Goal: Task Accomplishment & Management: Manage account settings

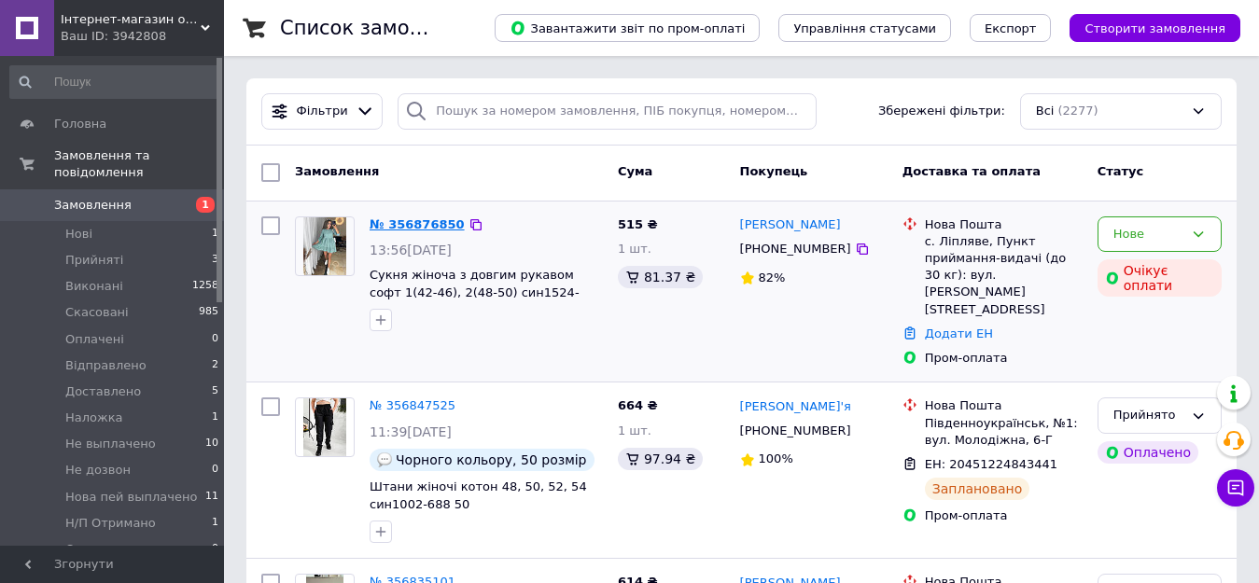
click at [421, 225] on link "№ 356876850" at bounding box center [417, 225] width 95 height 14
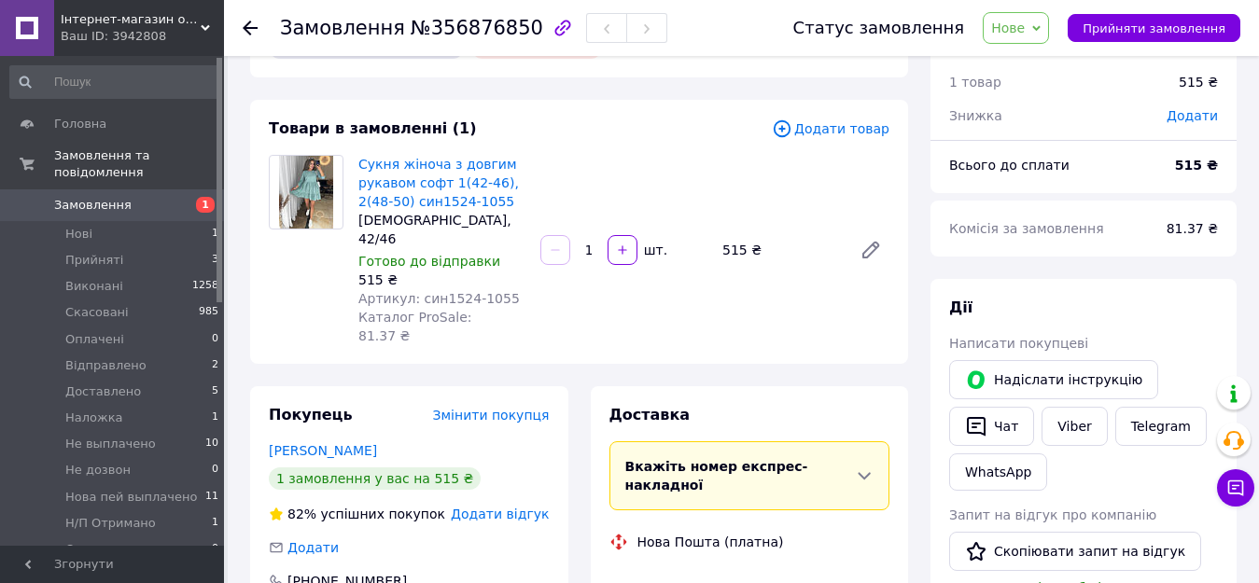
scroll to position [93, 0]
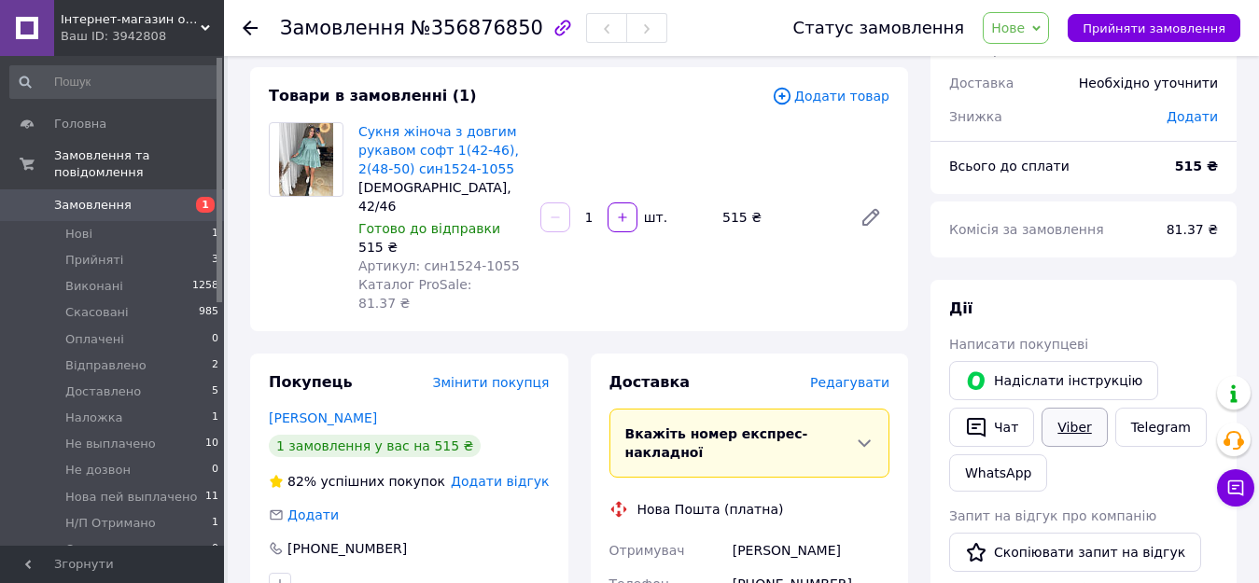
click at [1072, 429] on link "Viber" at bounding box center [1074, 427] width 65 height 39
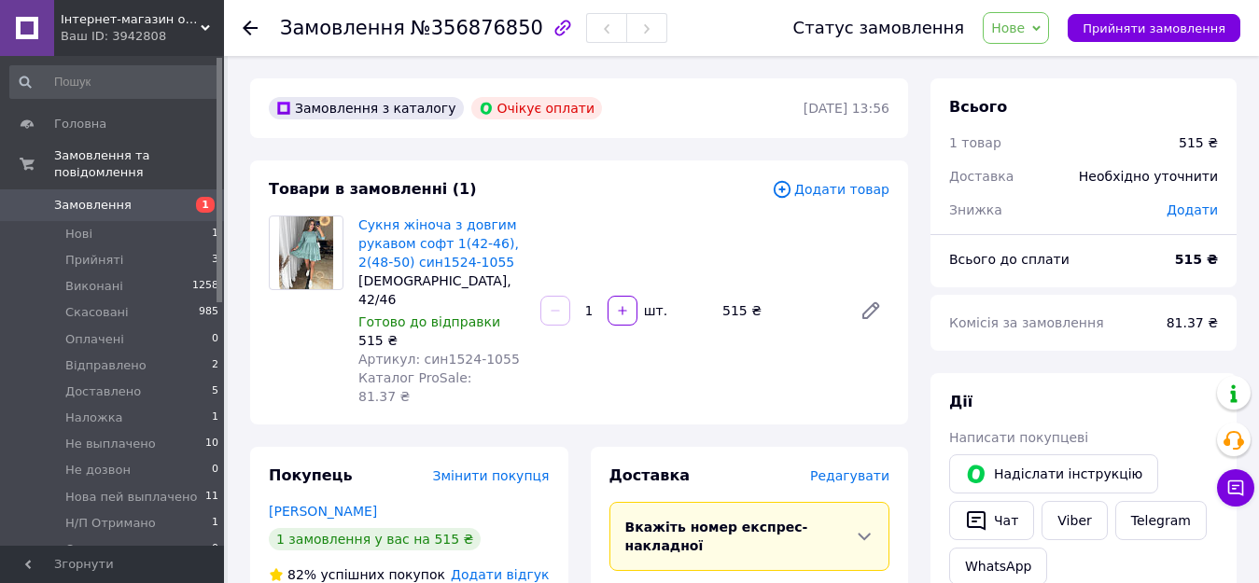
click at [1027, 36] on span "Нове" at bounding box center [1016, 28] width 66 height 32
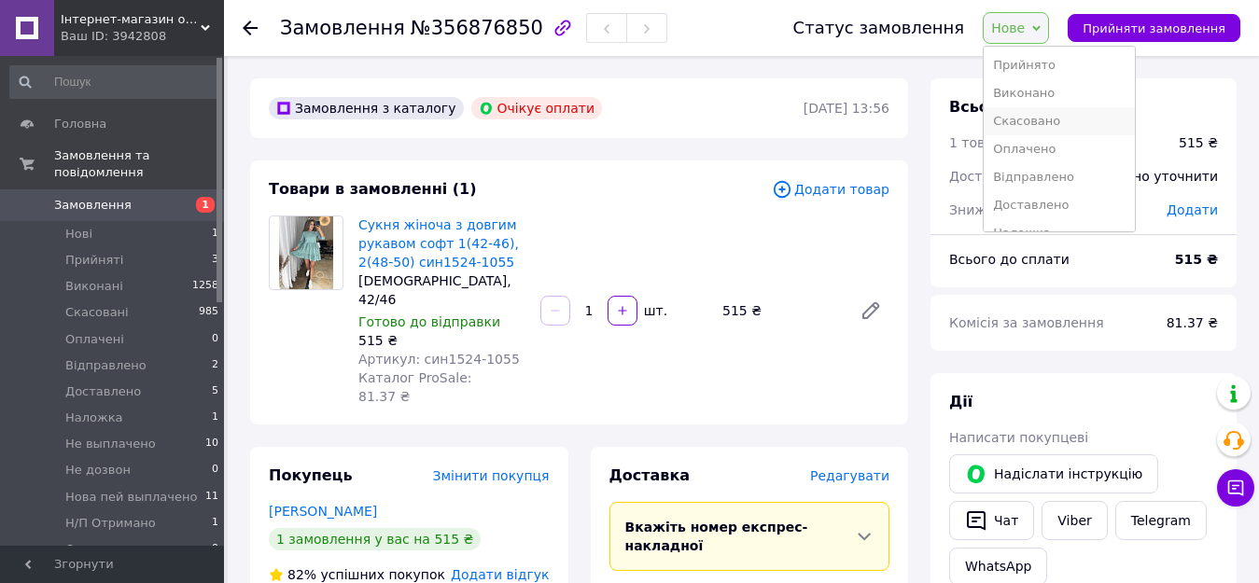
click at [1036, 126] on li "Скасовано" at bounding box center [1059, 121] width 150 height 28
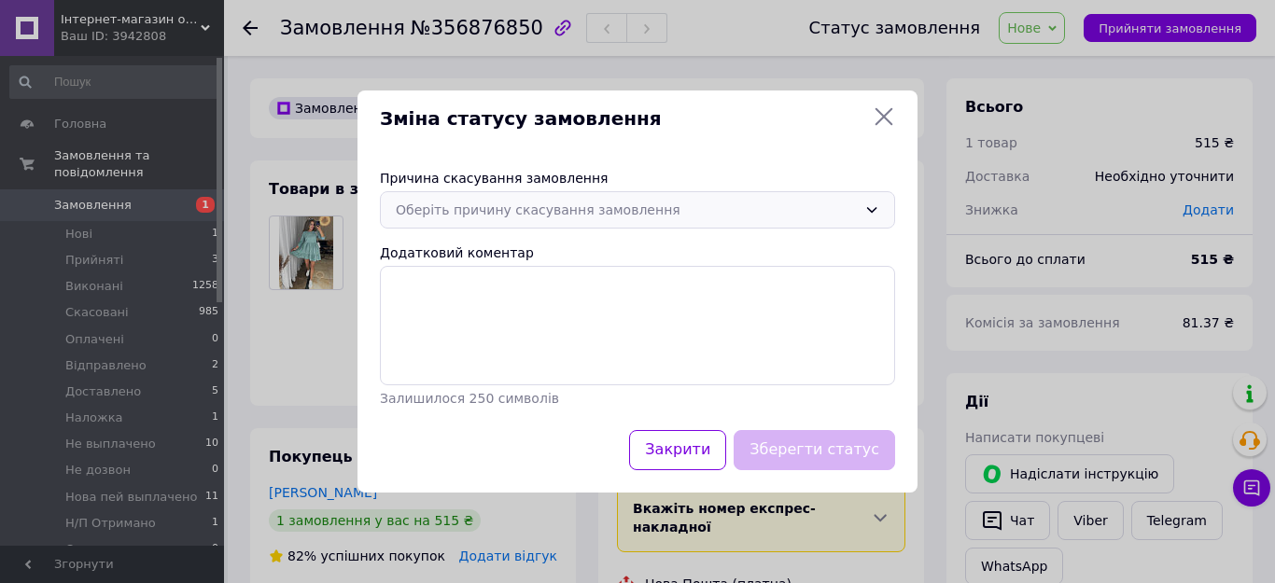
click at [520, 202] on div "Оберіть причину скасування замовлення" at bounding box center [626, 210] width 461 height 21
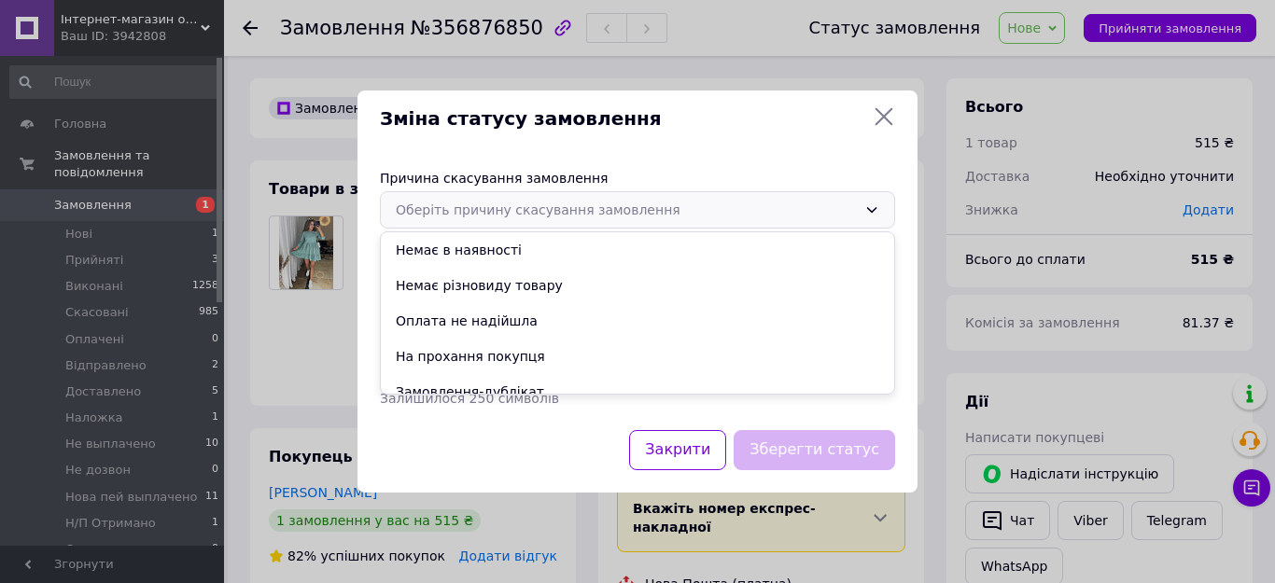
drag, startPoint x: 479, startPoint y: 316, endPoint x: 612, endPoint y: 364, distance: 142.0
click at [478, 316] on li "Оплата не надійшла" at bounding box center [637, 320] width 513 height 35
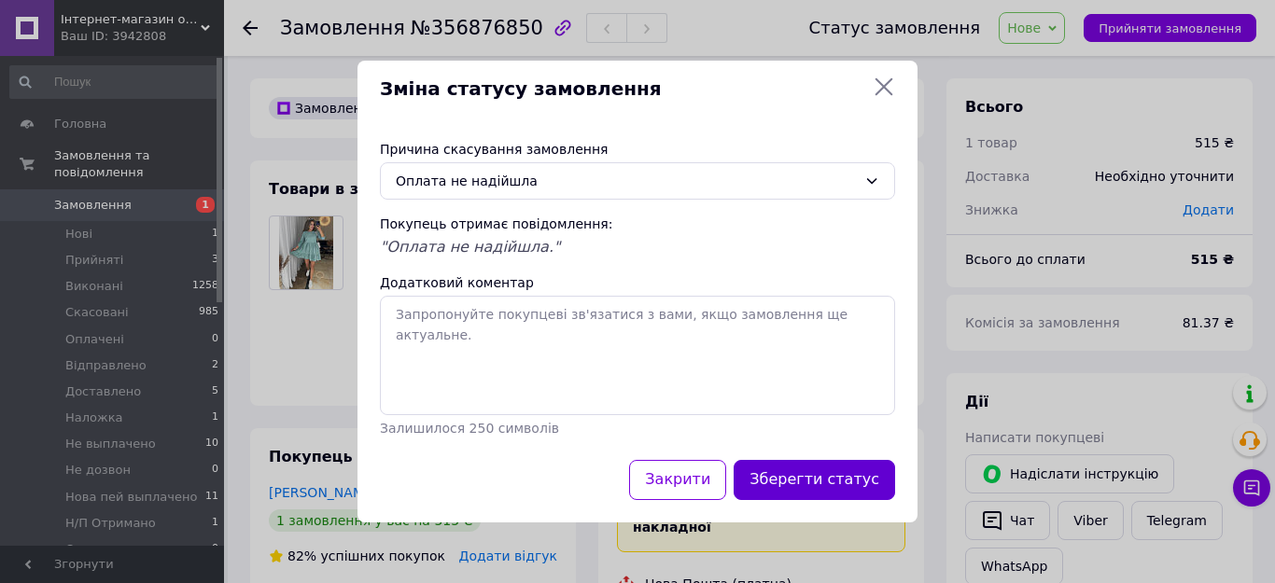
click at [812, 478] on button "Зберегти статус" at bounding box center [815, 480] width 162 height 40
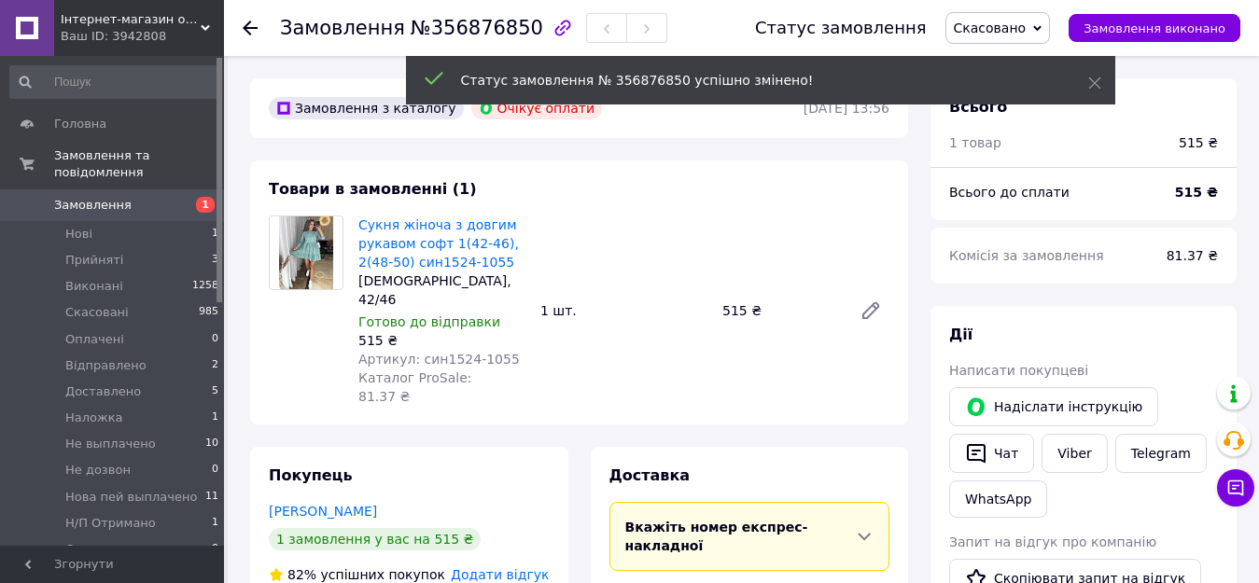
click at [316, 504] on link "Лісневська Юлія" at bounding box center [323, 511] width 108 height 15
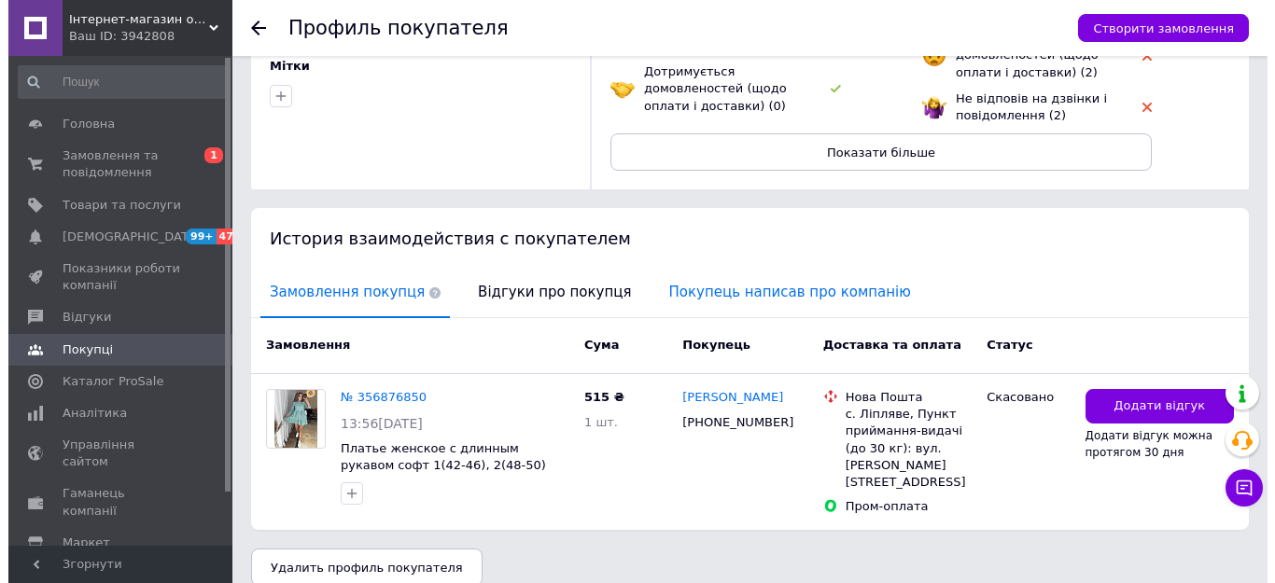
scroll to position [237, 0]
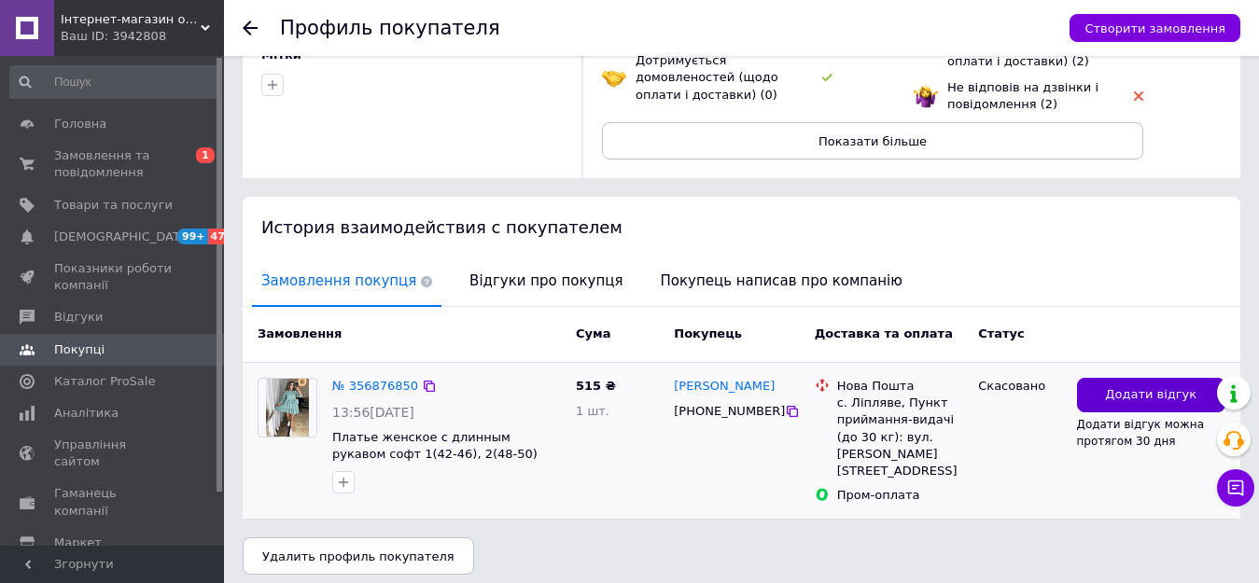
click at [1092, 401] on button "Додати відгук" at bounding box center [1151, 395] width 149 height 35
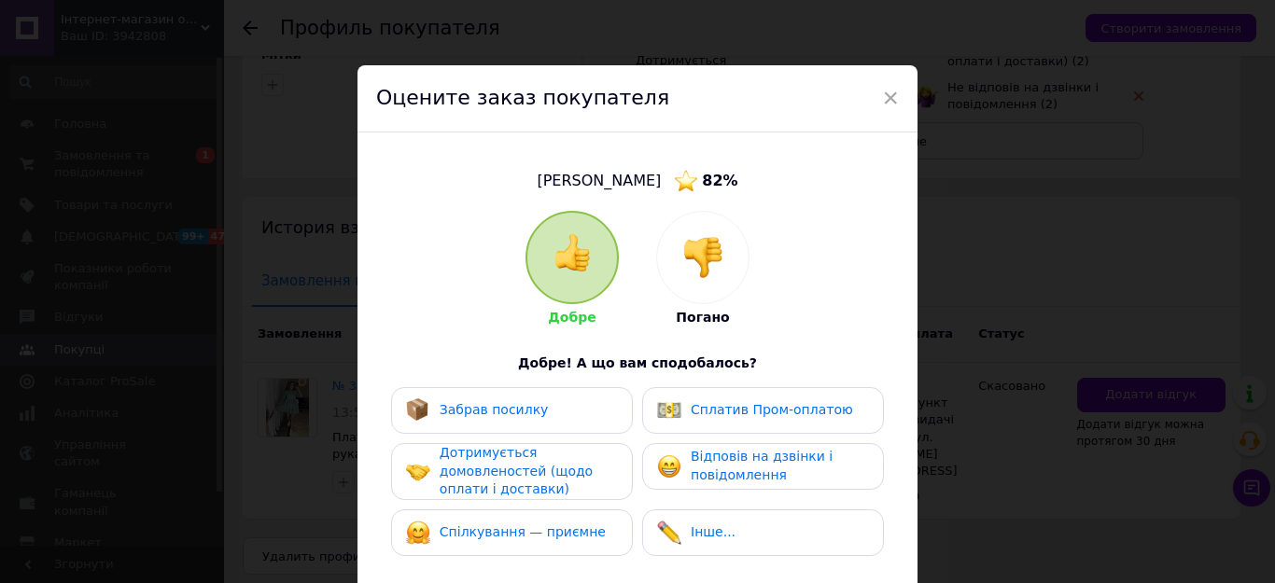
drag, startPoint x: 701, startPoint y: 249, endPoint x: 653, endPoint y: 363, distance: 123.8
click at [702, 249] on img at bounding box center [702, 257] width 41 height 41
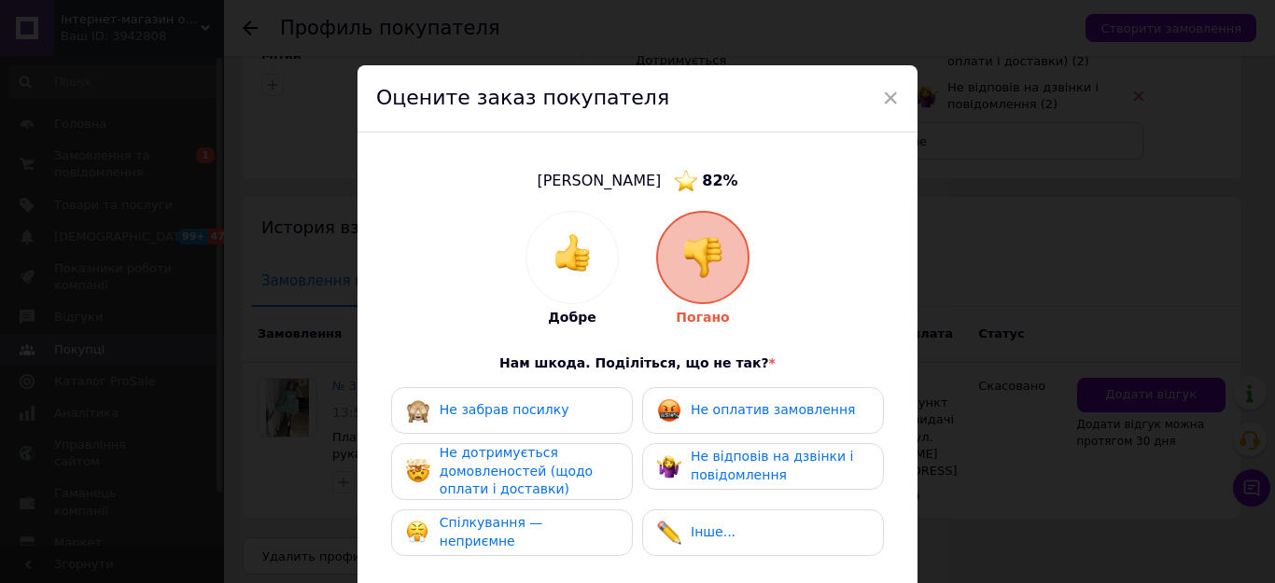
drag, startPoint x: 603, startPoint y: 426, endPoint x: 603, endPoint y: 460, distance: 34.5
click at [601, 426] on div "Не забрав посилку" at bounding box center [512, 410] width 242 height 47
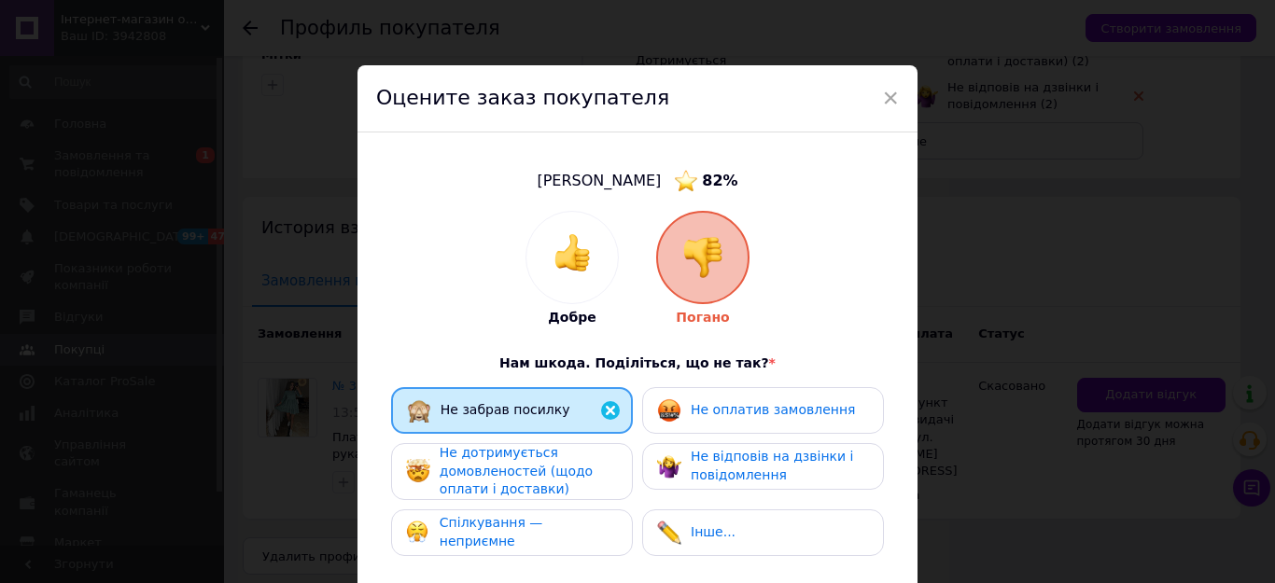
drag, startPoint x: 599, startPoint y: 468, endPoint x: 598, endPoint y: 528, distance: 60.7
click at [598, 484] on div "Не дотримується домовленостей (щодо оплати і доставки)" at bounding box center [528, 471] width 177 height 55
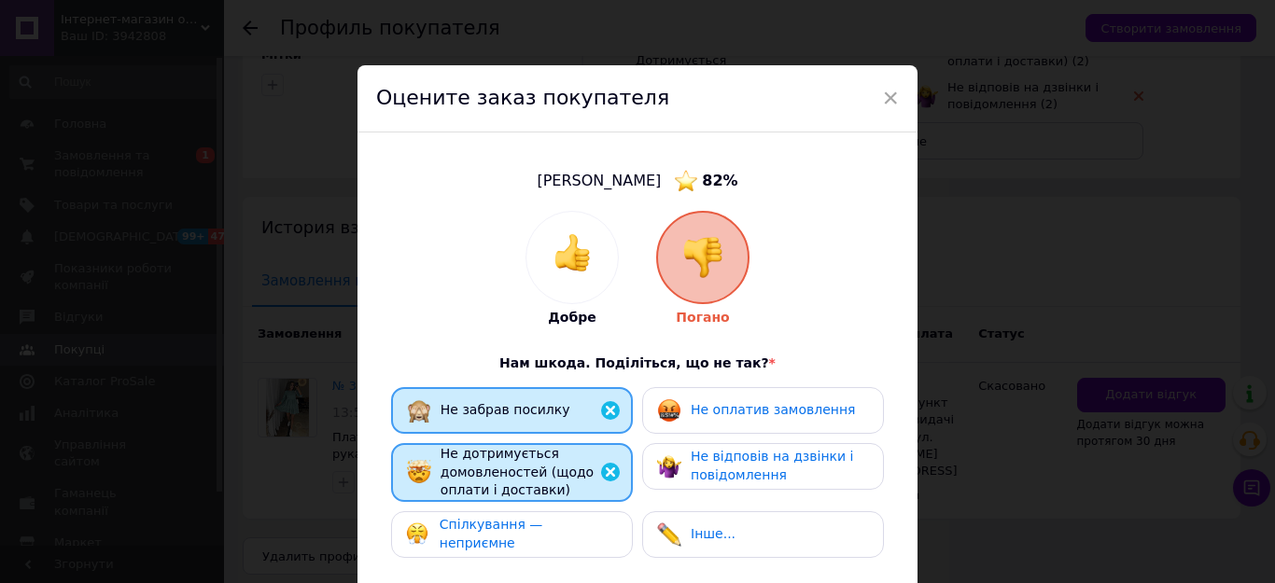
drag, startPoint x: 599, startPoint y: 540, endPoint x: 636, endPoint y: 543, distance: 36.6
click at [611, 543] on div "Спілкування — неприємне" at bounding box center [512, 534] width 212 height 36
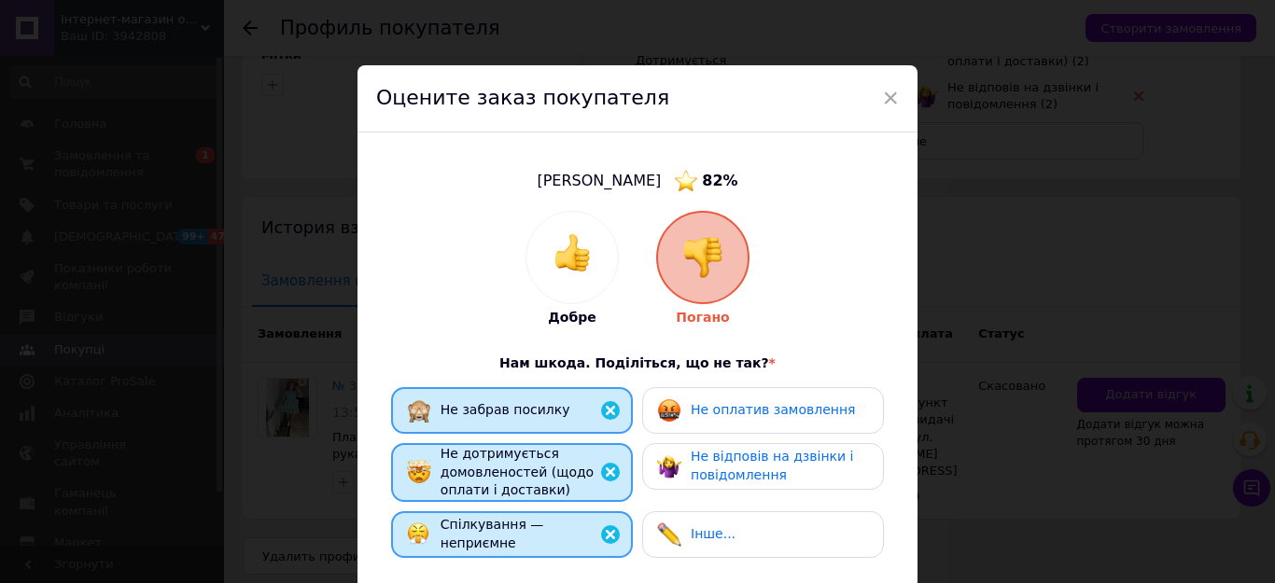
drag, startPoint x: 683, startPoint y: 534, endPoint x: 682, endPoint y: 483, distance: 51.4
click at [685, 523] on div "Інше..." at bounding box center [696, 535] width 78 height 24
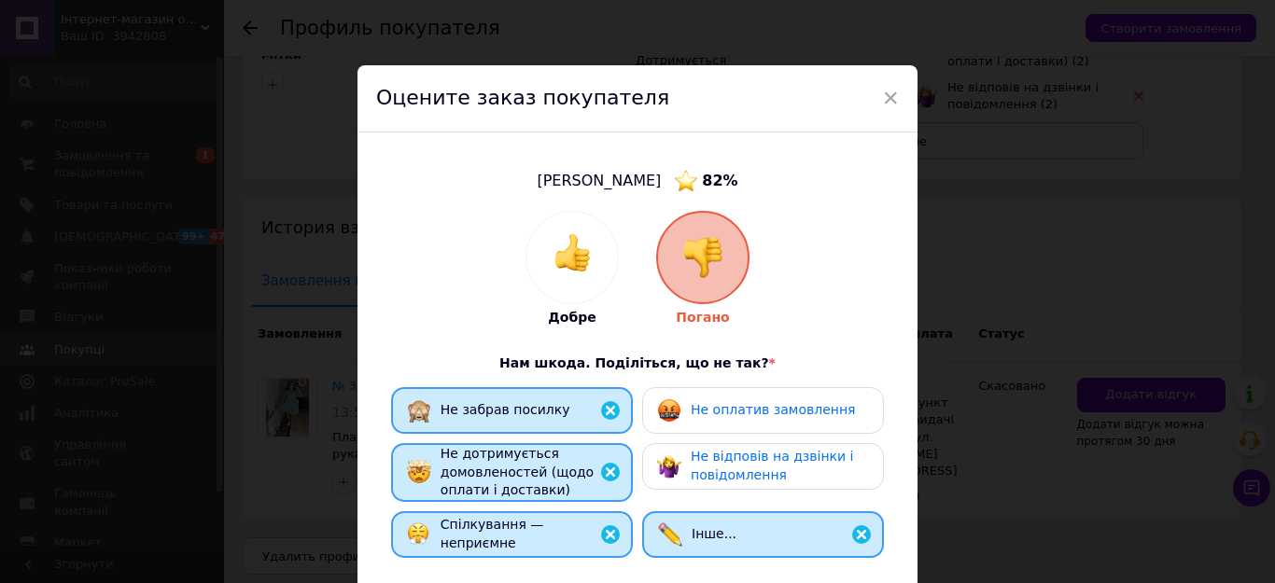
drag, startPoint x: 679, startPoint y: 471, endPoint x: 679, endPoint y: 435, distance: 36.4
click at [679, 468] on div "Не відповів на дзвінки і повідомлення" at bounding box center [762, 466] width 211 height 36
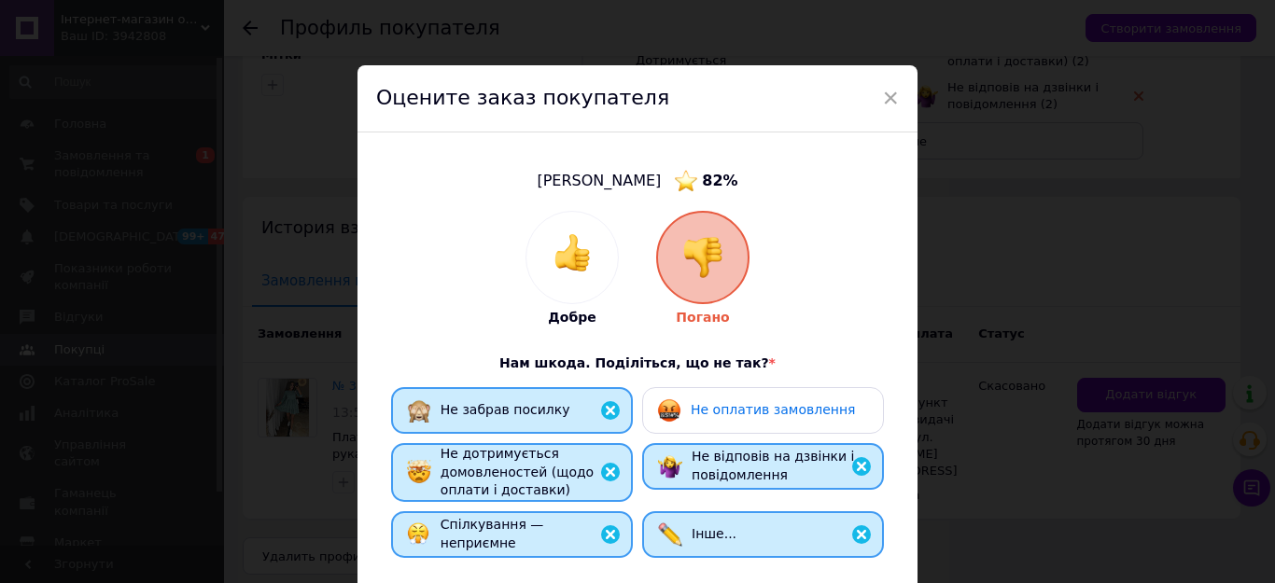
click at [679, 426] on div "Не оплатив замовлення" at bounding box center [763, 410] width 242 height 47
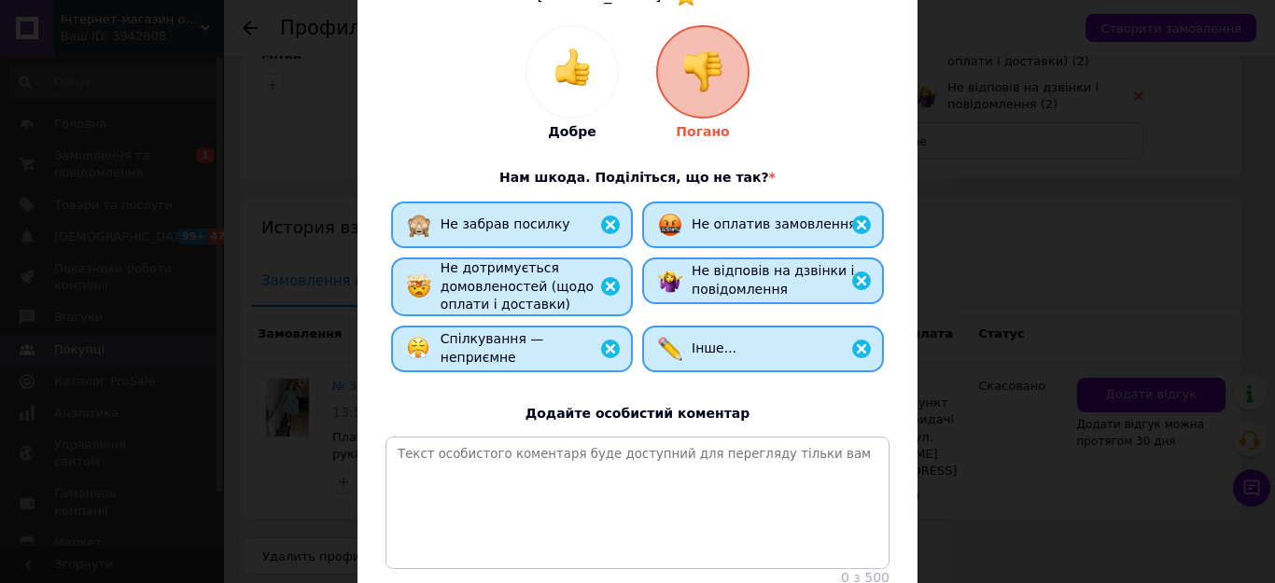
scroll to position [187, 0]
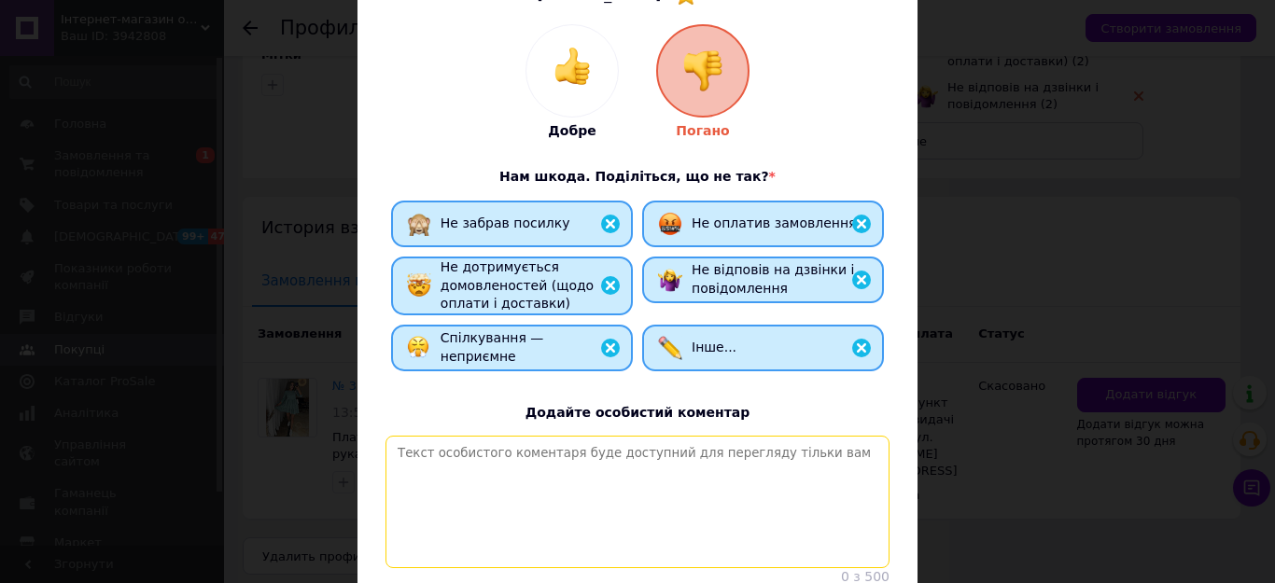
click at [597, 468] on textarea at bounding box center [638, 502] width 504 height 133
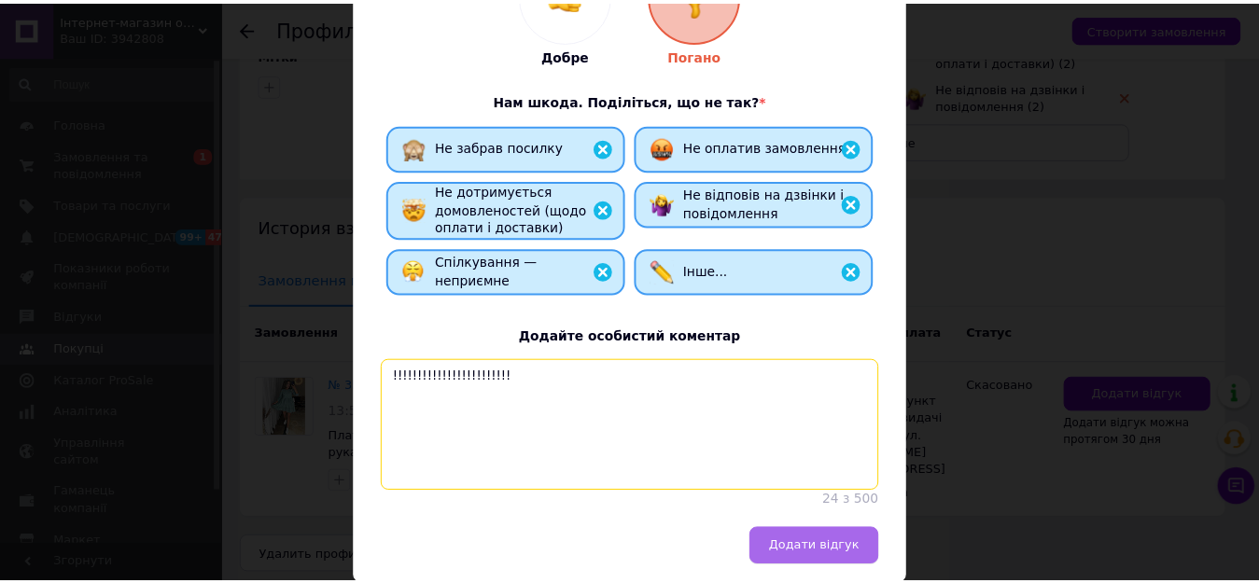
scroll to position [345, 0]
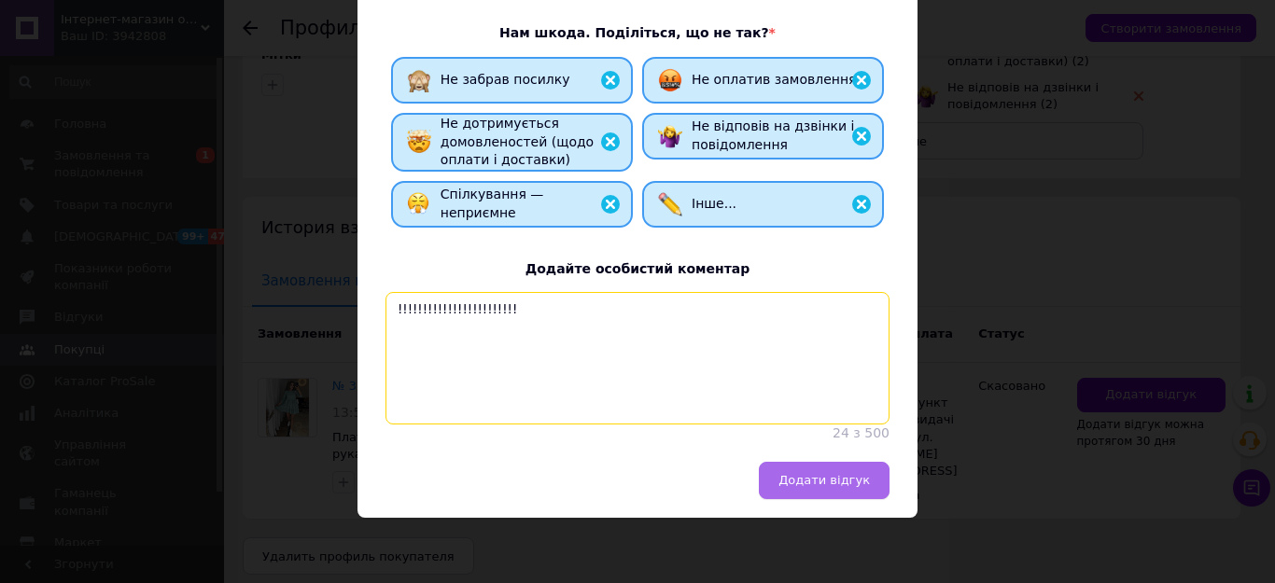
type textarea "!!!!!!!!!!!!!!!!!!!!!!!!"
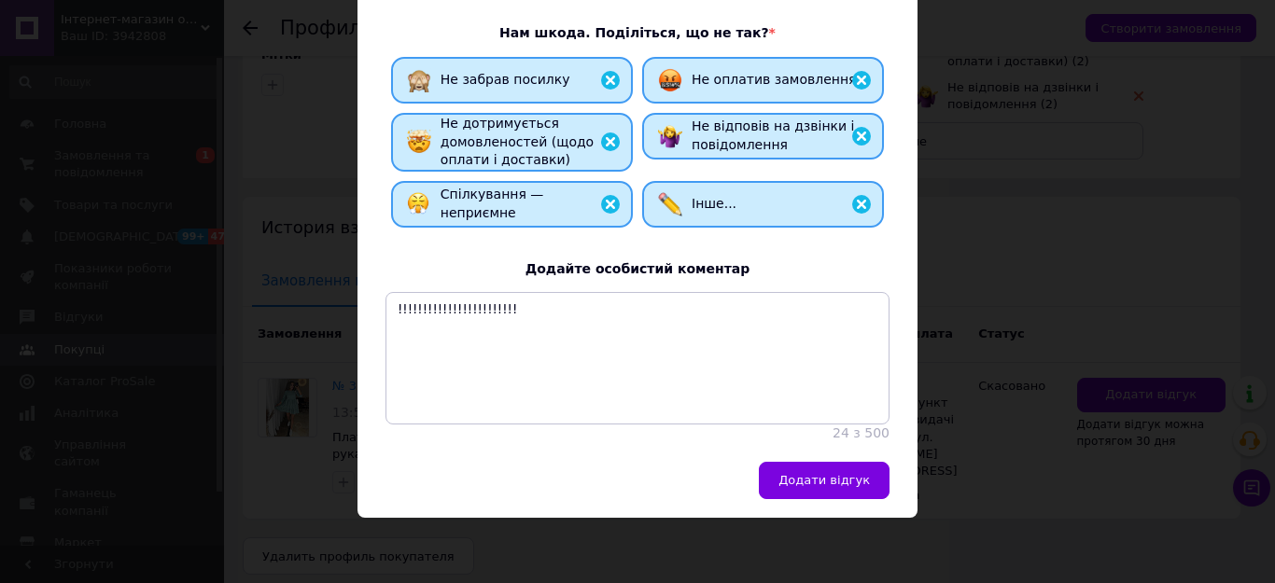
click at [850, 475] on span "Додати відгук" at bounding box center [824, 480] width 91 height 14
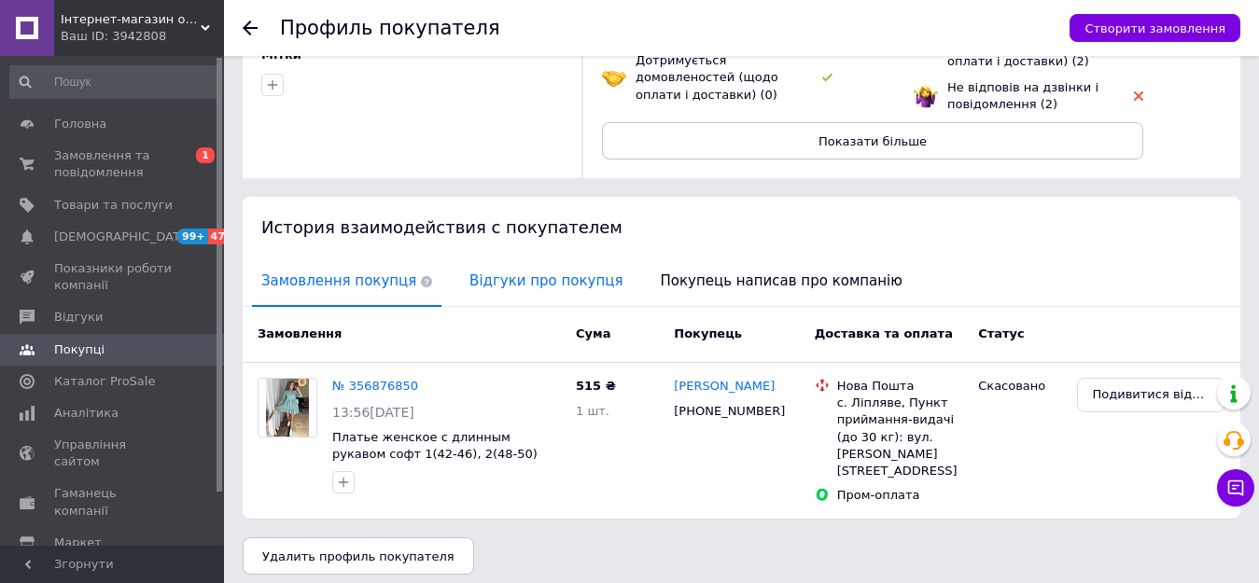
click at [513, 278] on span "Відгуки про покупця" at bounding box center [546, 282] width 172 height 48
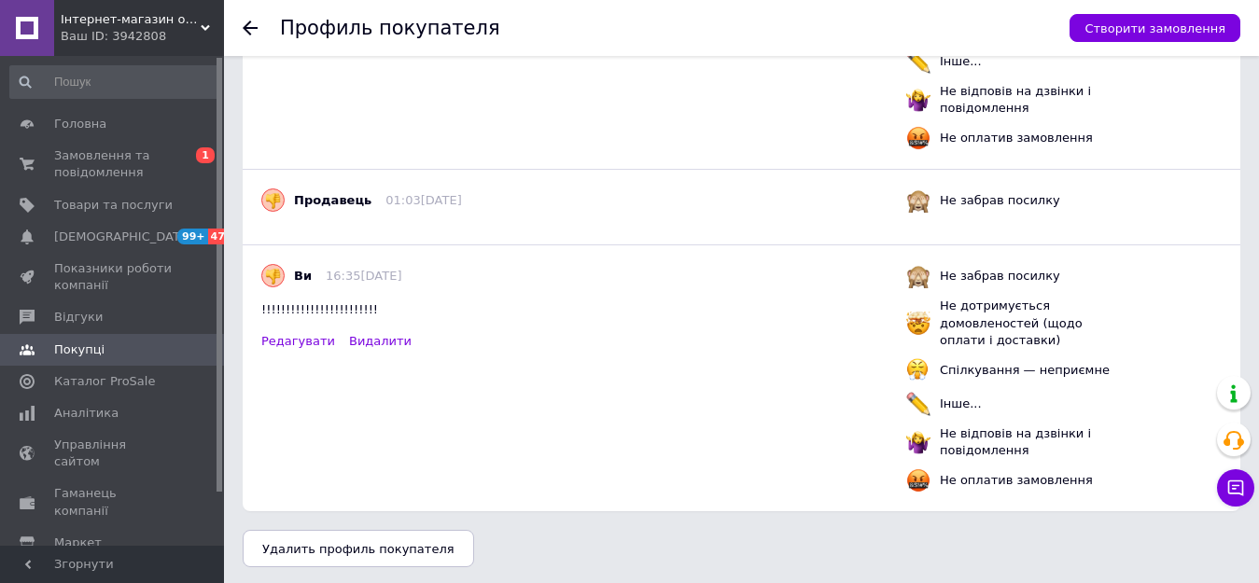
scroll to position [2381, 0]
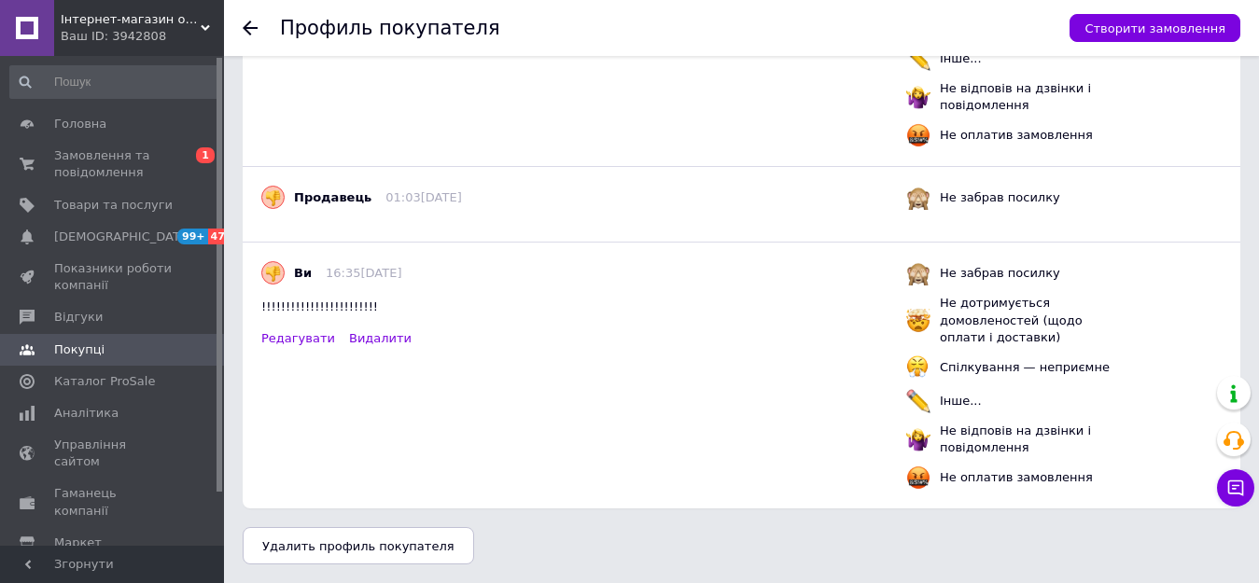
click at [250, 27] on use at bounding box center [250, 28] width 15 height 15
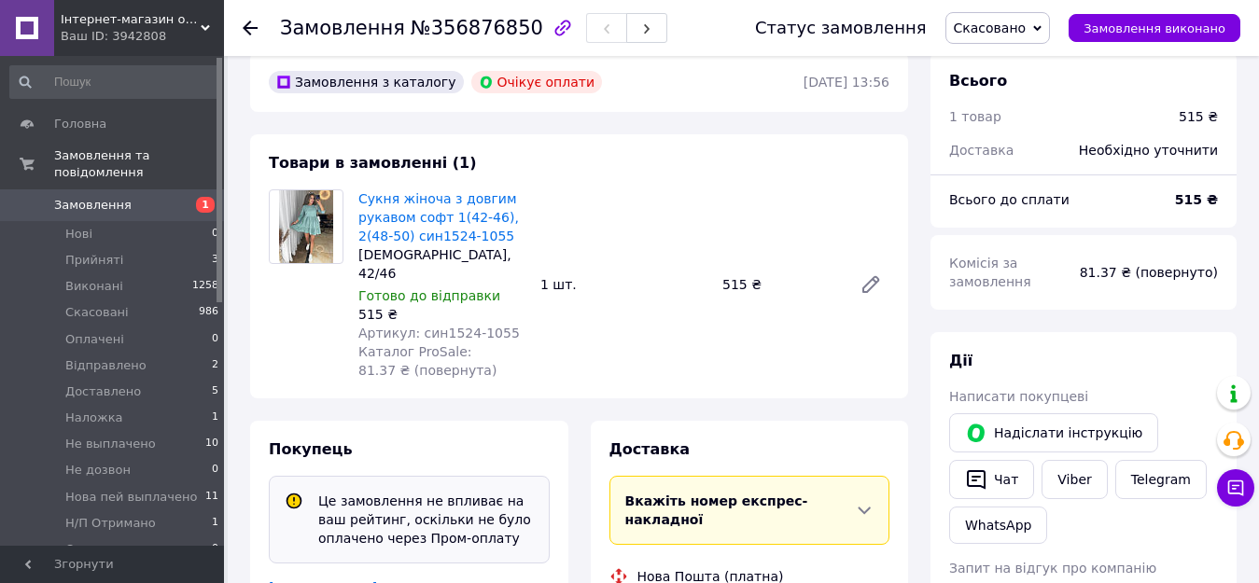
scroll to position [373, 0]
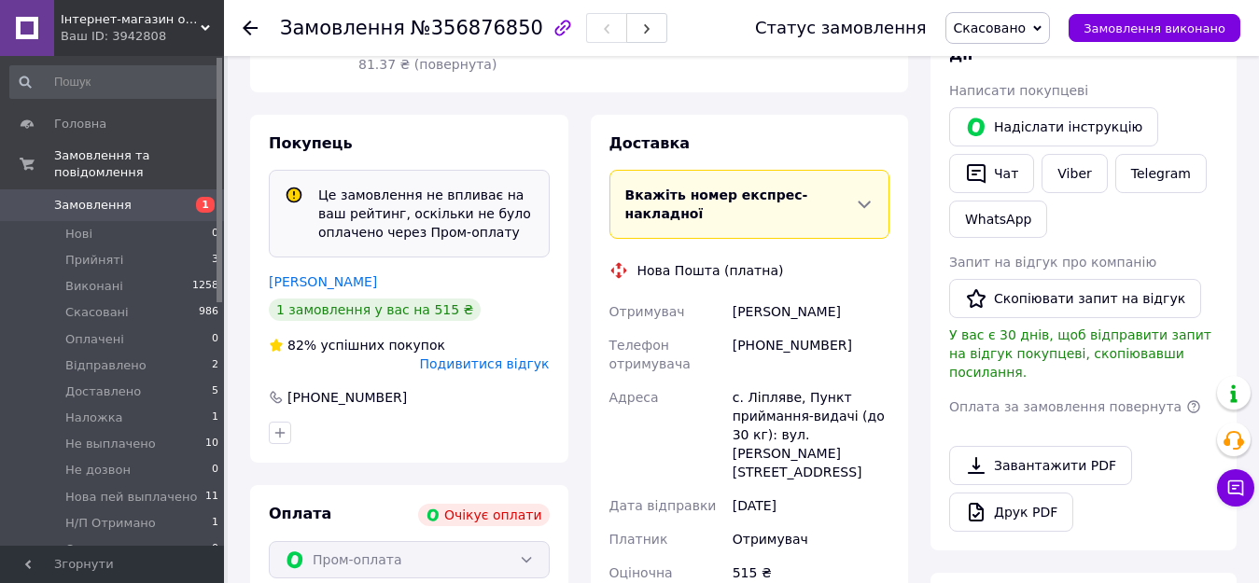
click at [252, 27] on use at bounding box center [250, 28] width 15 height 15
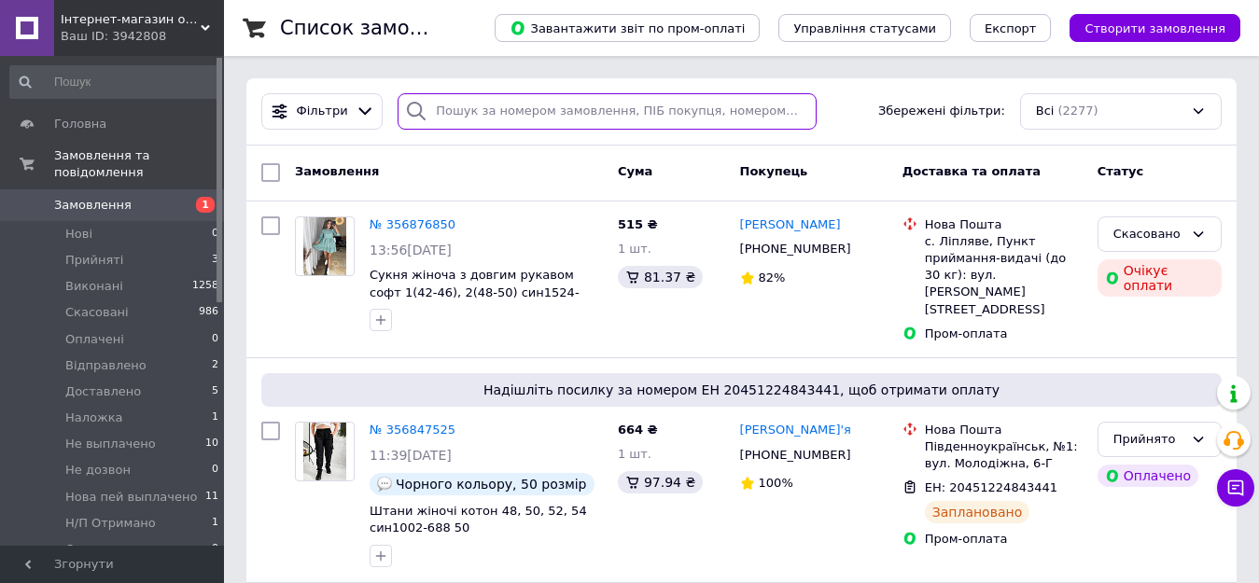
click at [449, 105] on input "search" at bounding box center [607, 111] width 418 height 36
paste input "20451222949630"
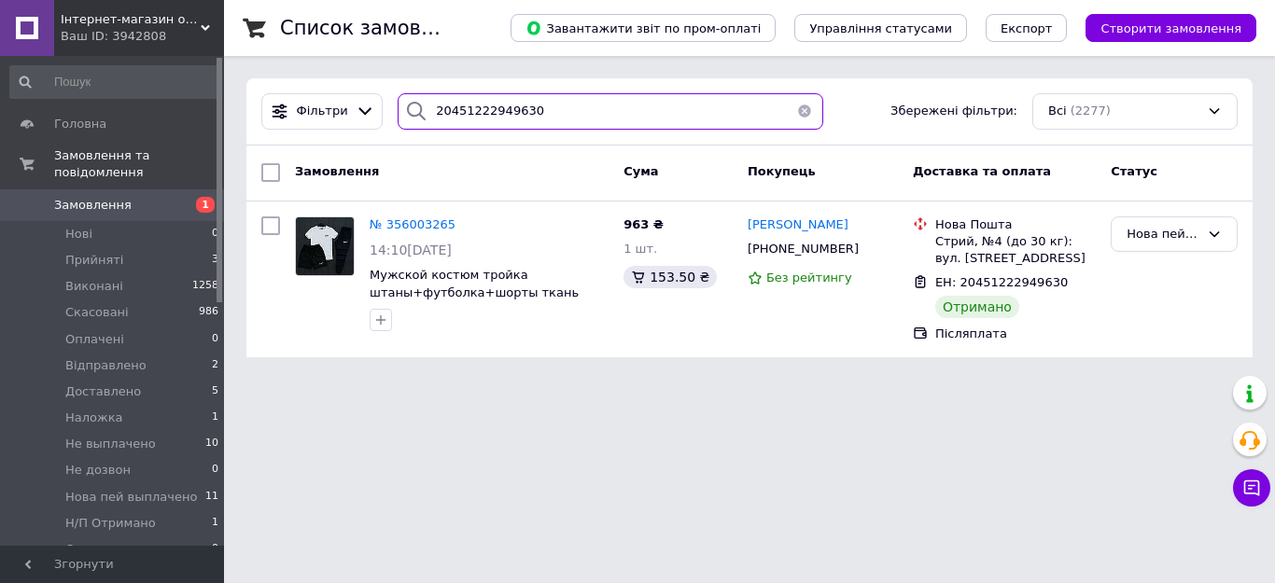
click at [520, 106] on input "20451222949630" at bounding box center [611, 111] width 426 height 36
paste input "065"
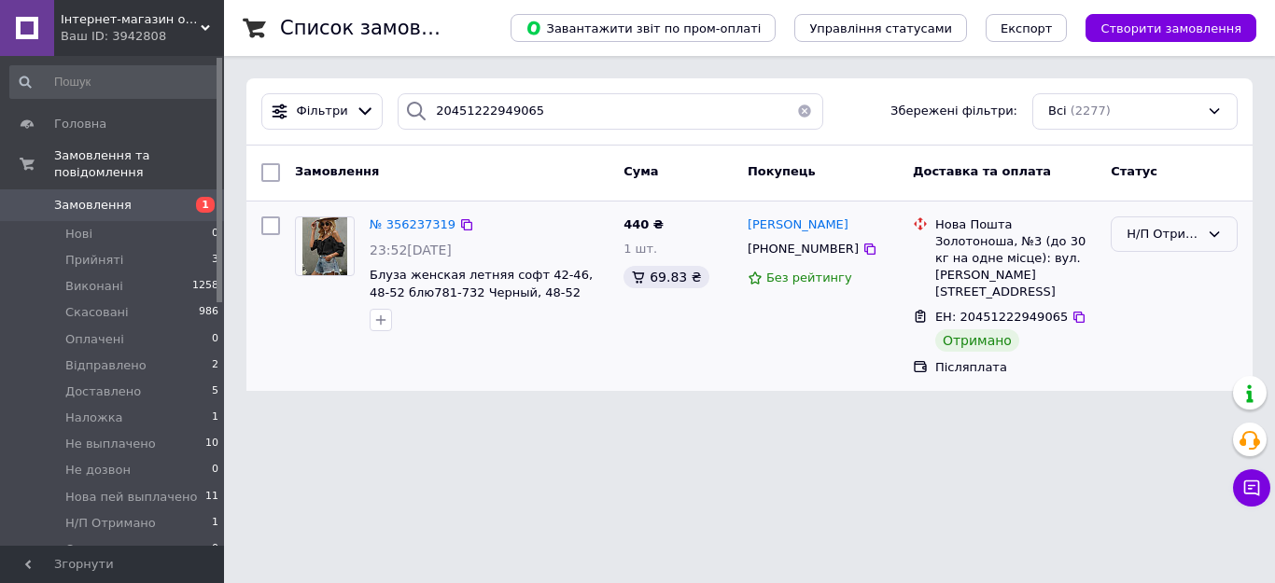
click at [1181, 240] on div "Н/П Отримано" at bounding box center [1163, 235] width 73 height 20
click at [1143, 261] on li "Нова пей выплачено" at bounding box center [1174, 277] width 125 height 53
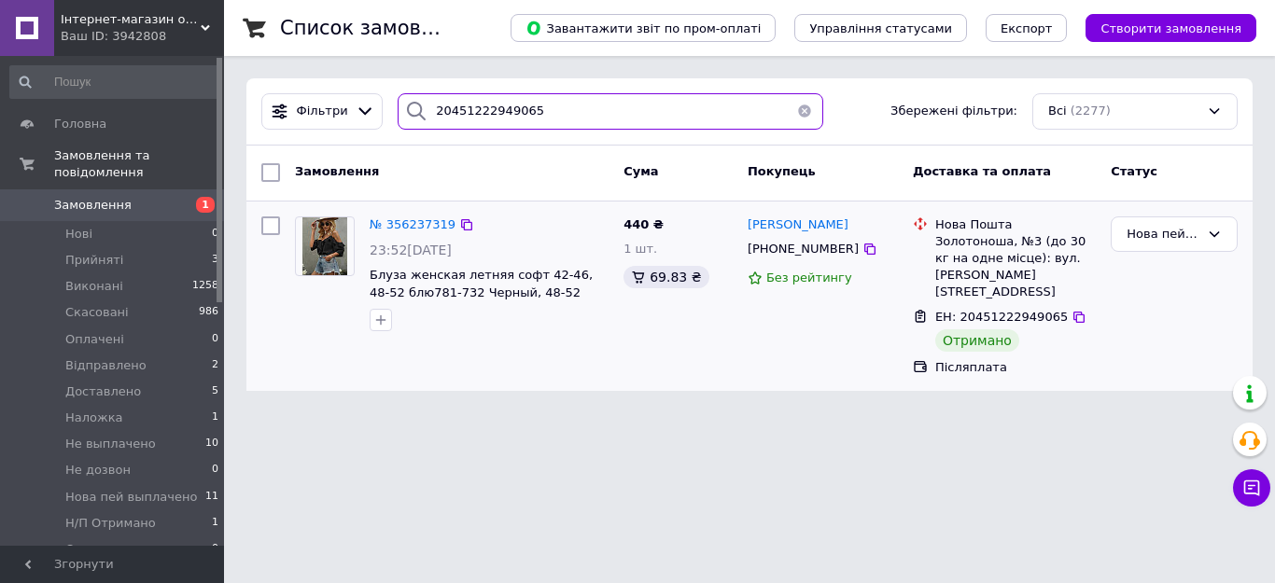
click at [527, 106] on input "20451222949065" at bounding box center [611, 111] width 426 height 36
paste input "0668208"
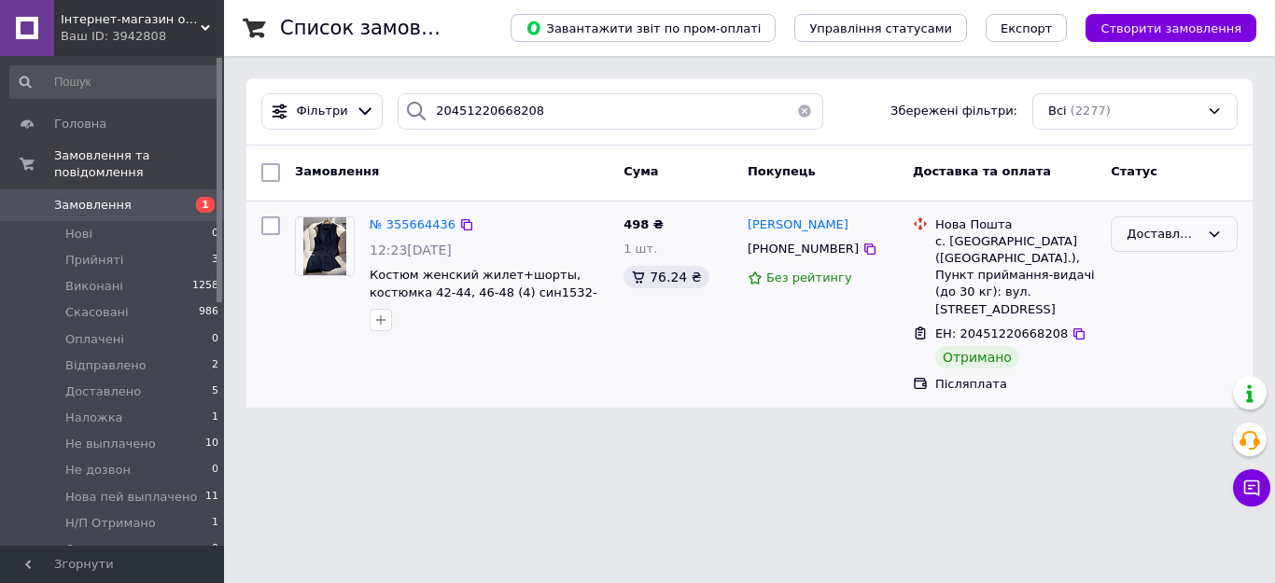
click at [1178, 236] on div "Доставлено" at bounding box center [1163, 235] width 73 height 20
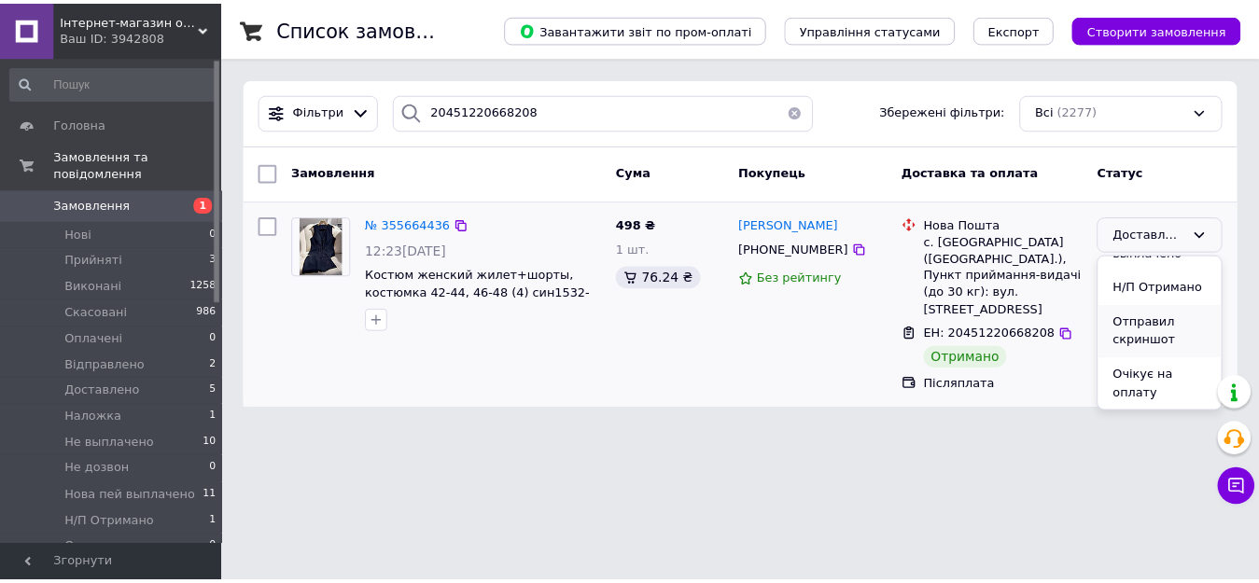
scroll to position [218, 0]
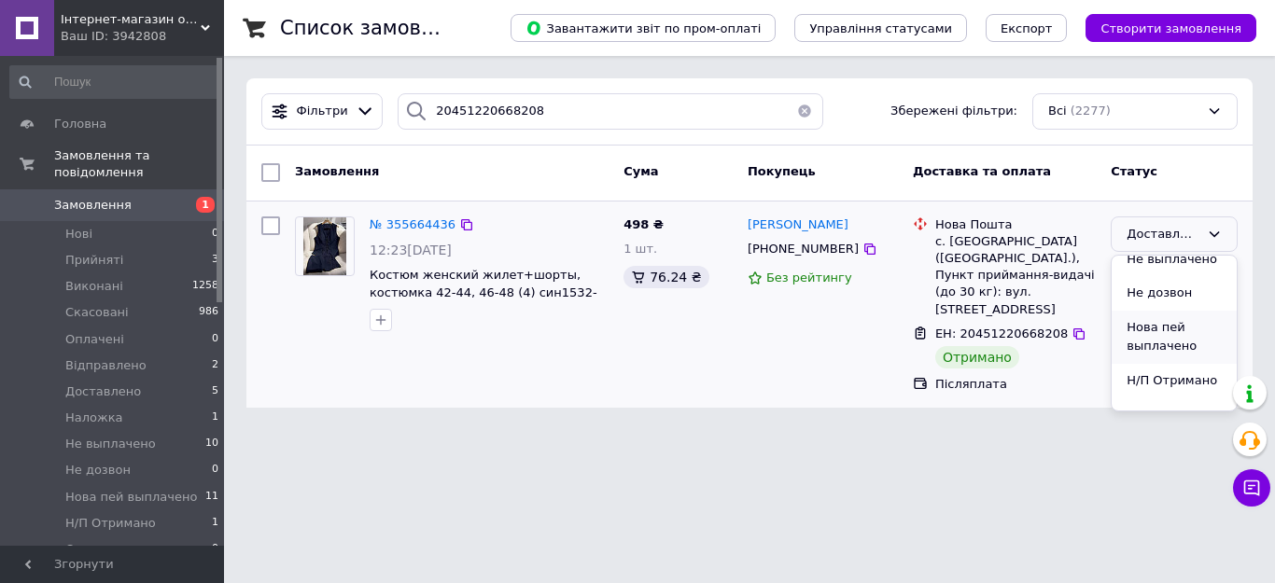
click at [1167, 332] on li "Нова пей выплачено" at bounding box center [1174, 337] width 125 height 53
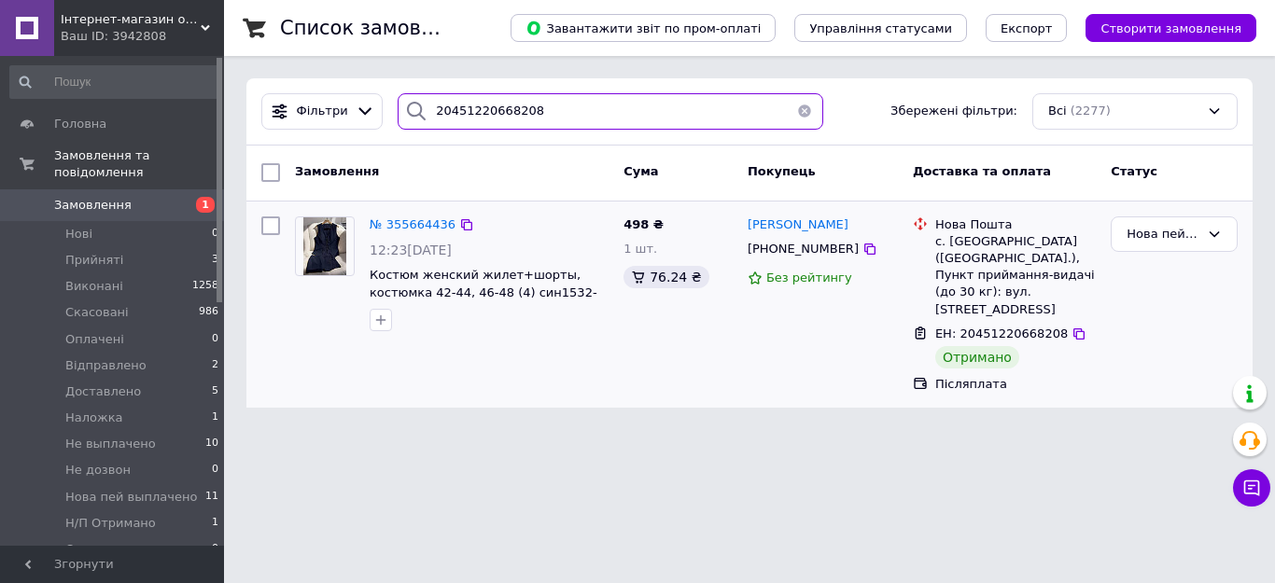
click at [501, 103] on input "20451220668208" at bounding box center [611, 111] width 426 height 36
paste input "355822067"
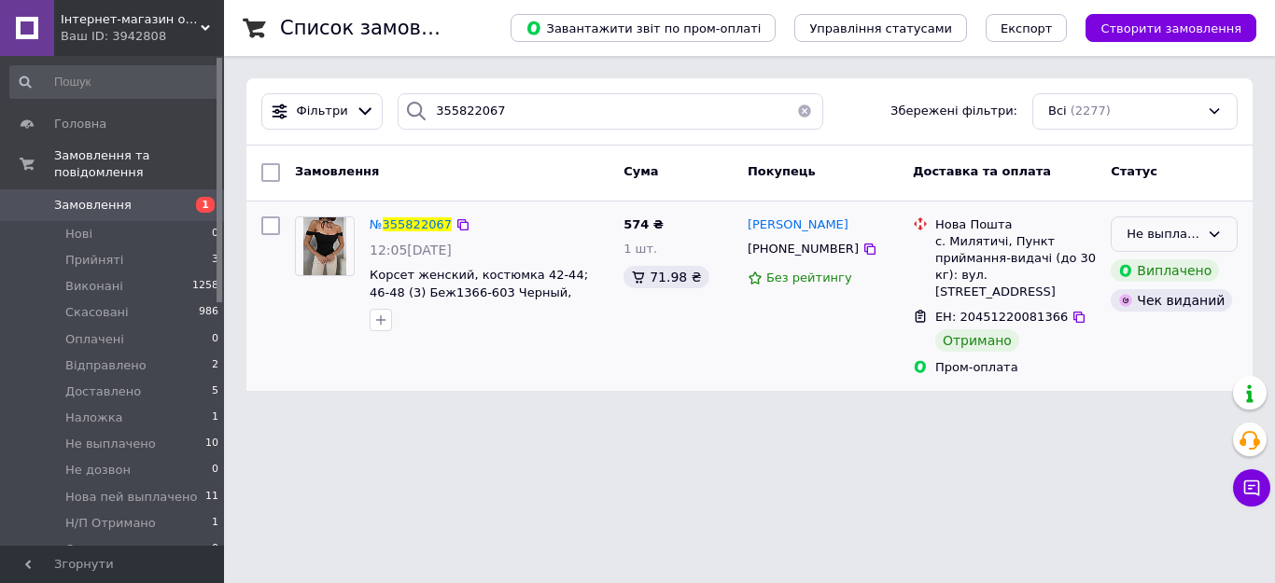
click at [1152, 240] on div "Не выплачено" at bounding box center [1163, 235] width 73 height 20
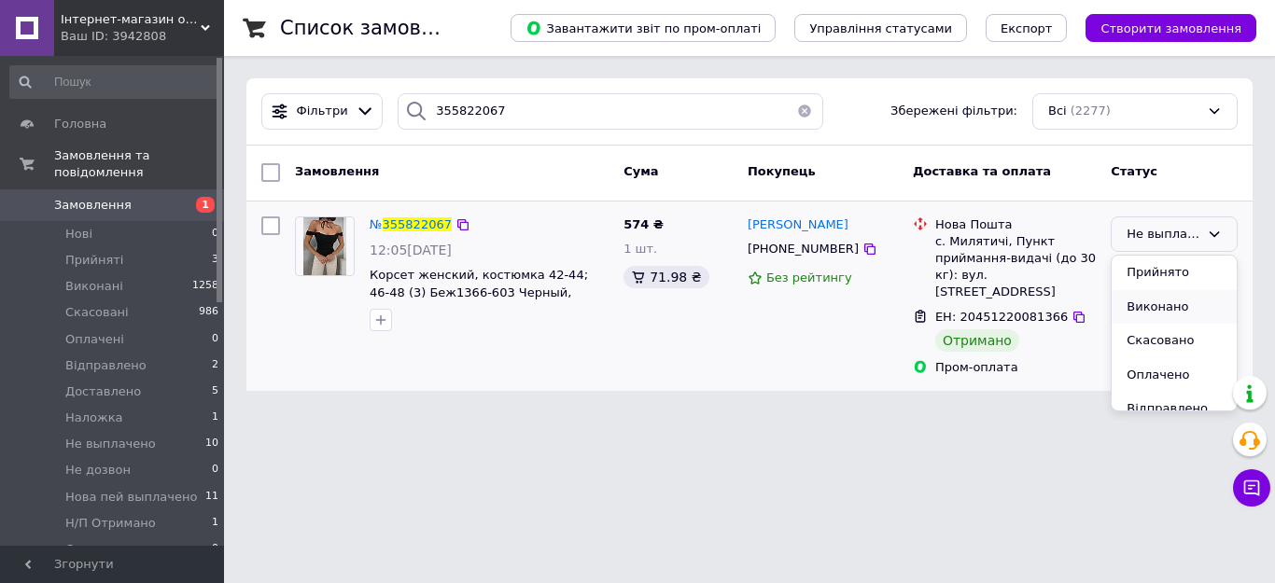
click at [1147, 309] on li "Виконано" at bounding box center [1174, 307] width 125 height 35
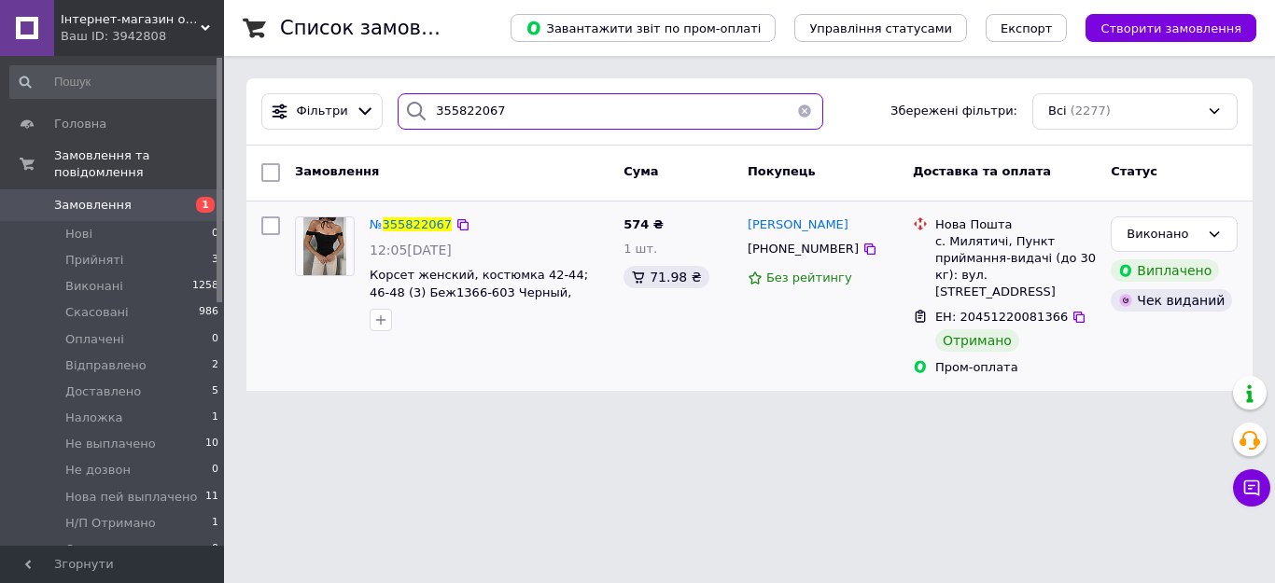
click at [500, 112] on input "355822067" at bounding box center [611, 111] width 426 height 36
paste input "993959"
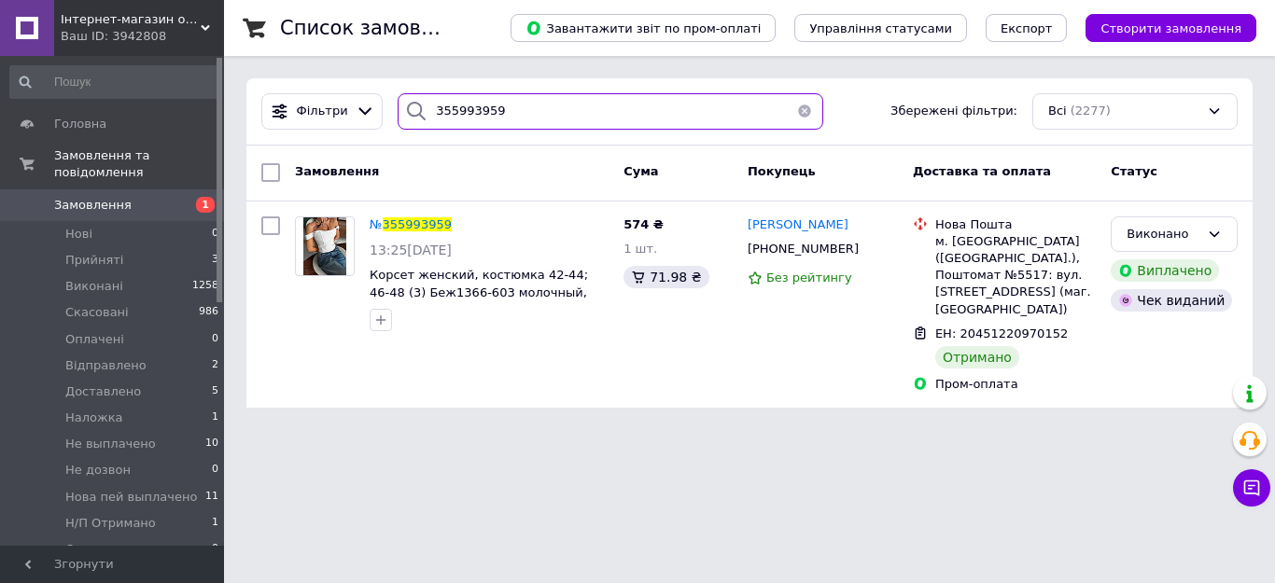
click at [515, 117] on input "355993959" at bounding box center [611, 111] width 426 height 36
paste input "857557"
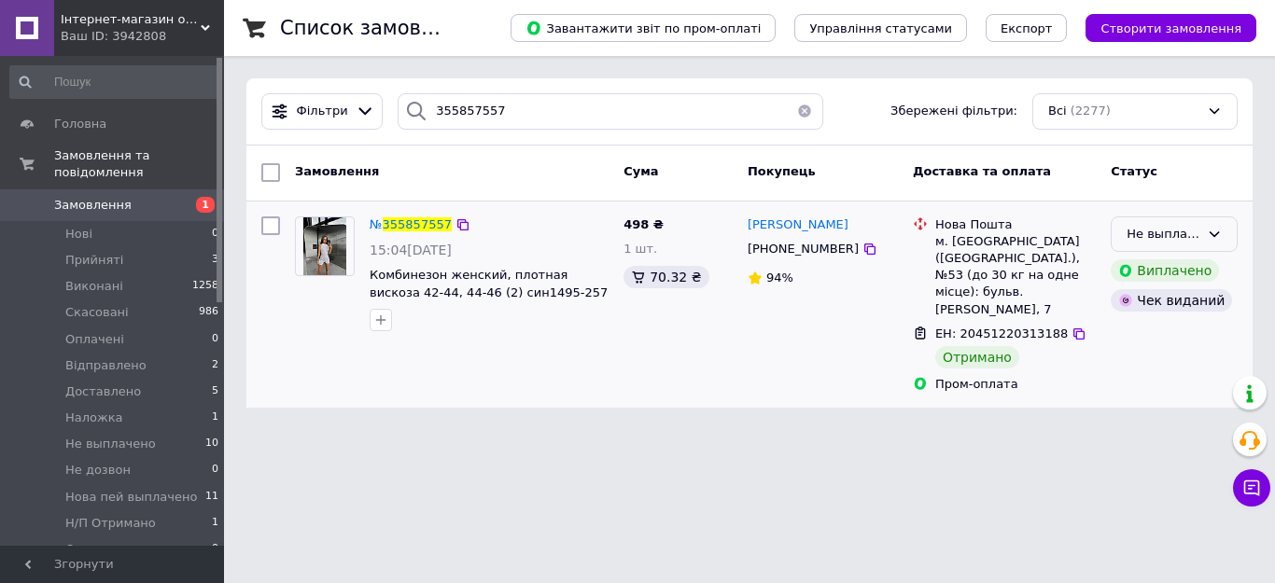
click at [1160, 241] on div "Не выплачено" at bounding box center [1163, 235] width 73 height 20
click at [1138, 310] on li "Виконано" at bounding box center [1174, 307] width 125 height 35
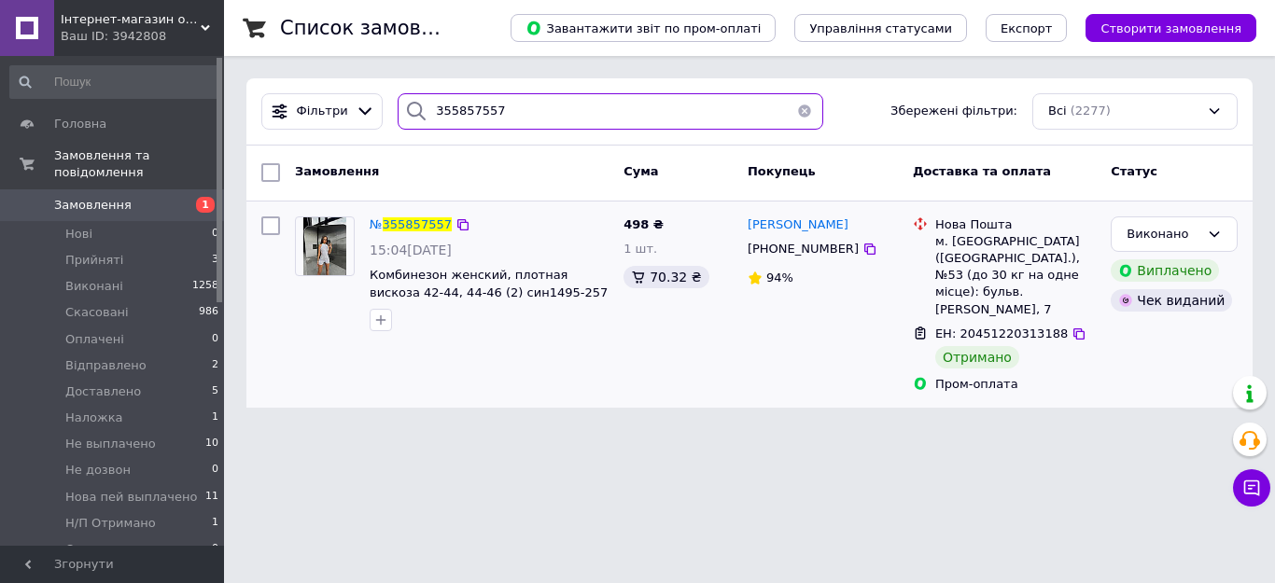
click at [508, 111] on input "355857557" at bounding box center [611, 111] width 426 height 36
paste input "6077910"
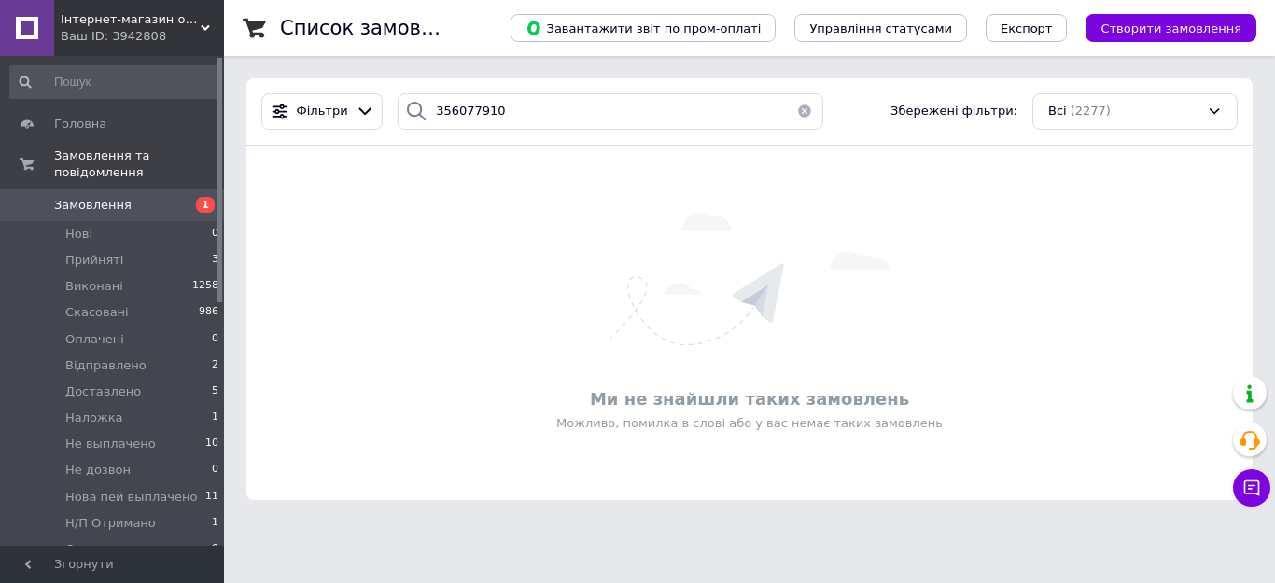
click at [512, 92] on div "Фільтри 356077910 Збережені фільтри: Всі (2277)" at bounding box center [749, 111] width 1006 height 67
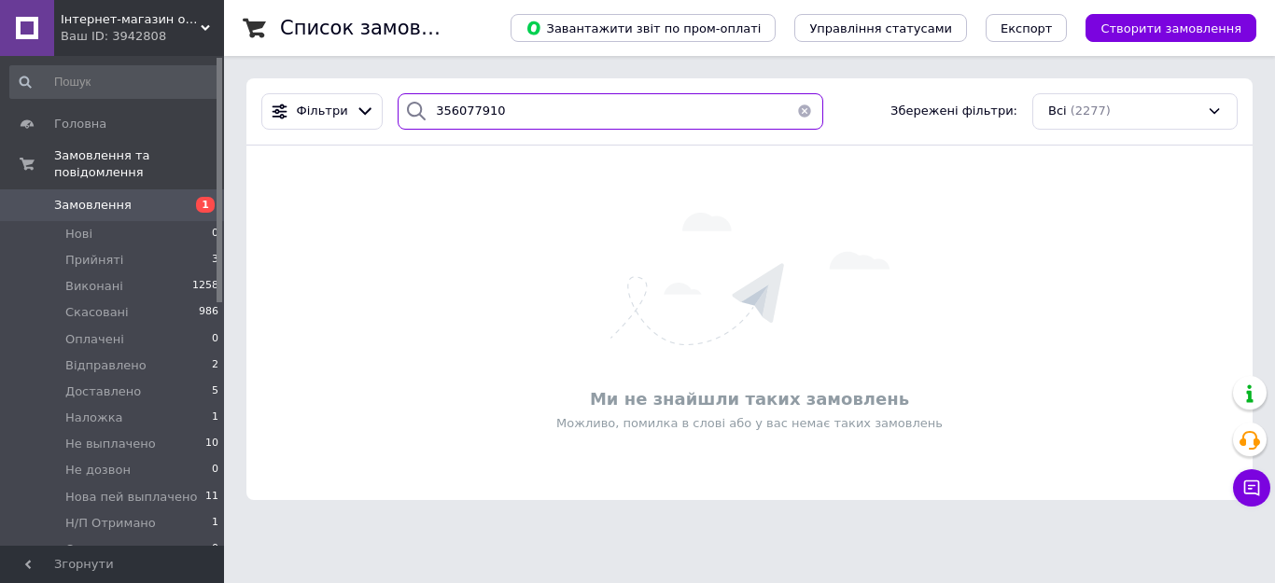
click at [499, 106] on input "356077910" at bounding box center [611, 111] width 426 height 36
paste input "5982525"
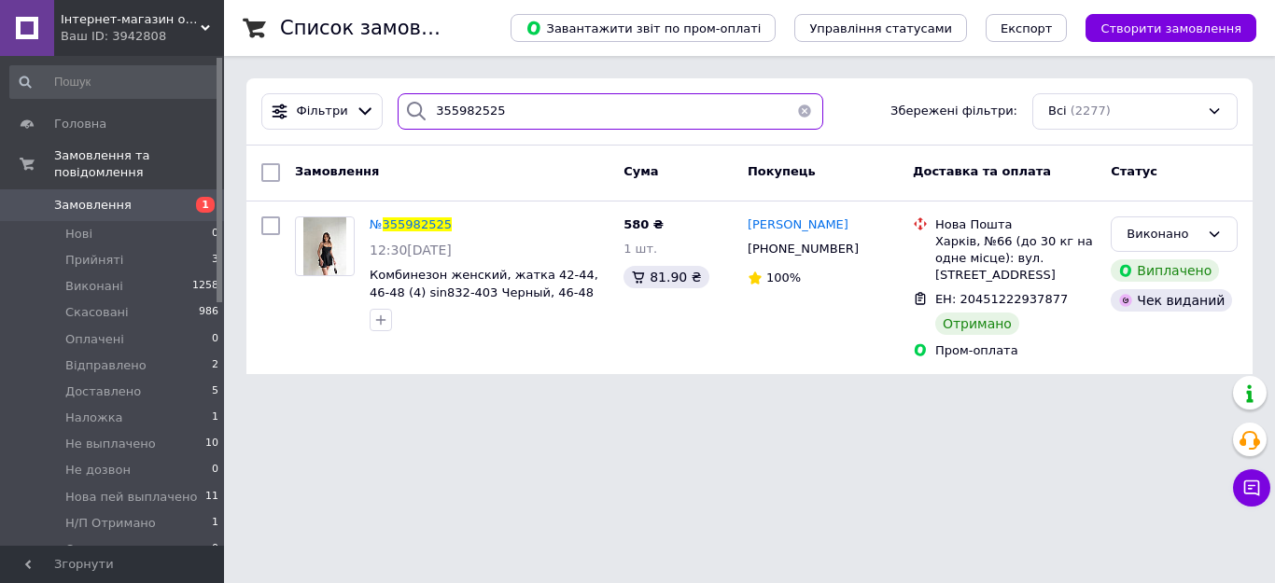
click at [504, 116] on input "355982525" at bounding box center [611, 111] width 426 height 36
paste input "6182331"
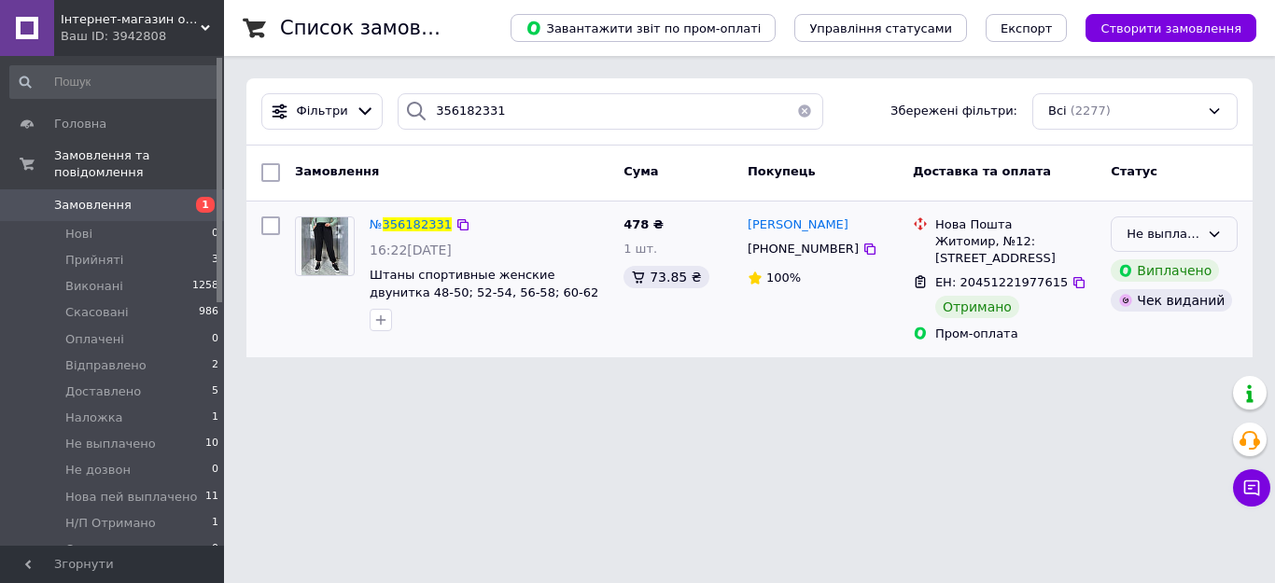
click at [1195, 242] on div "Не выплачено" at bounding box center [1163, 235] width 73 height 20
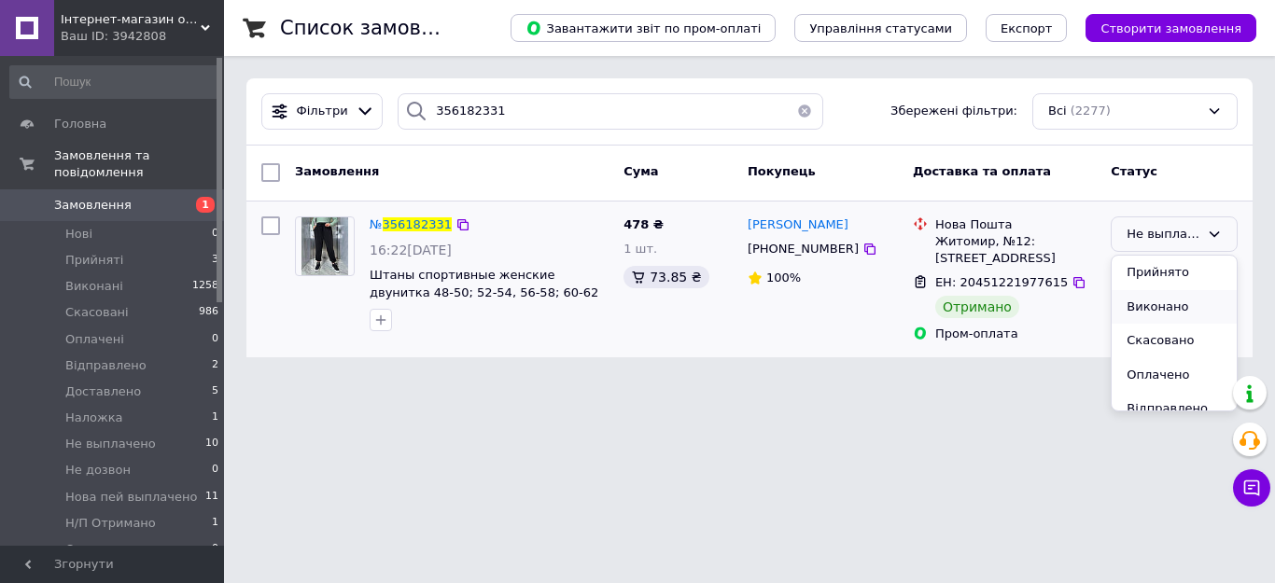
click at [1147, 310] on li "Виконано" at bounding box center [1174, 307] width 125 height 35
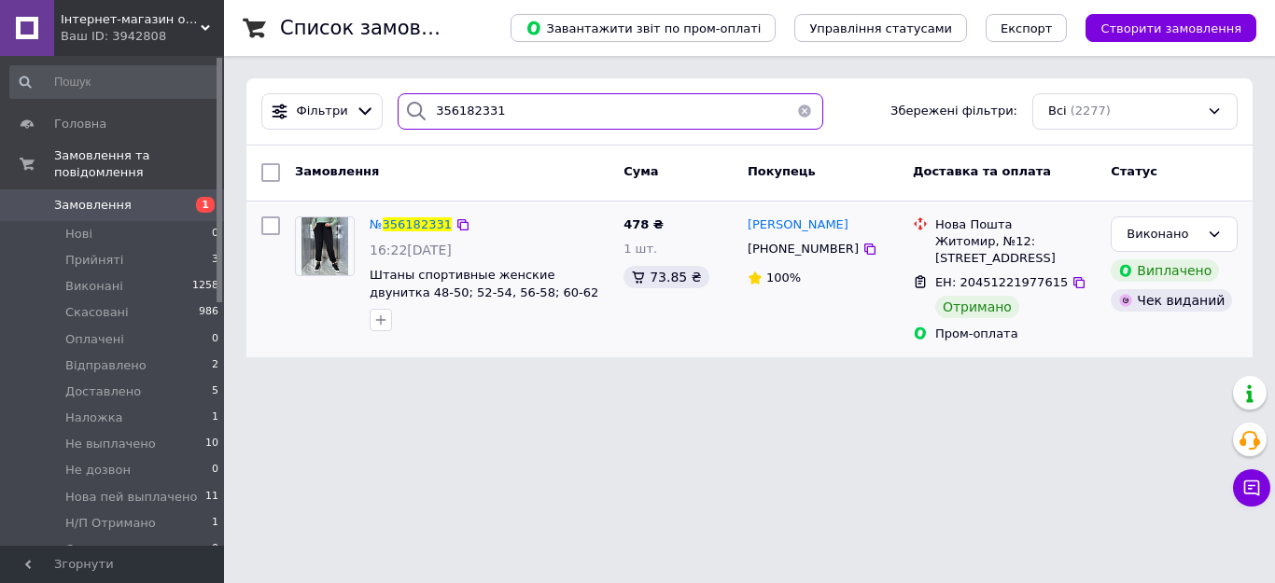
click at [512, 108] on input "356182331" at bounding box center [611, 111] width 426 height 36
paste input "372094"
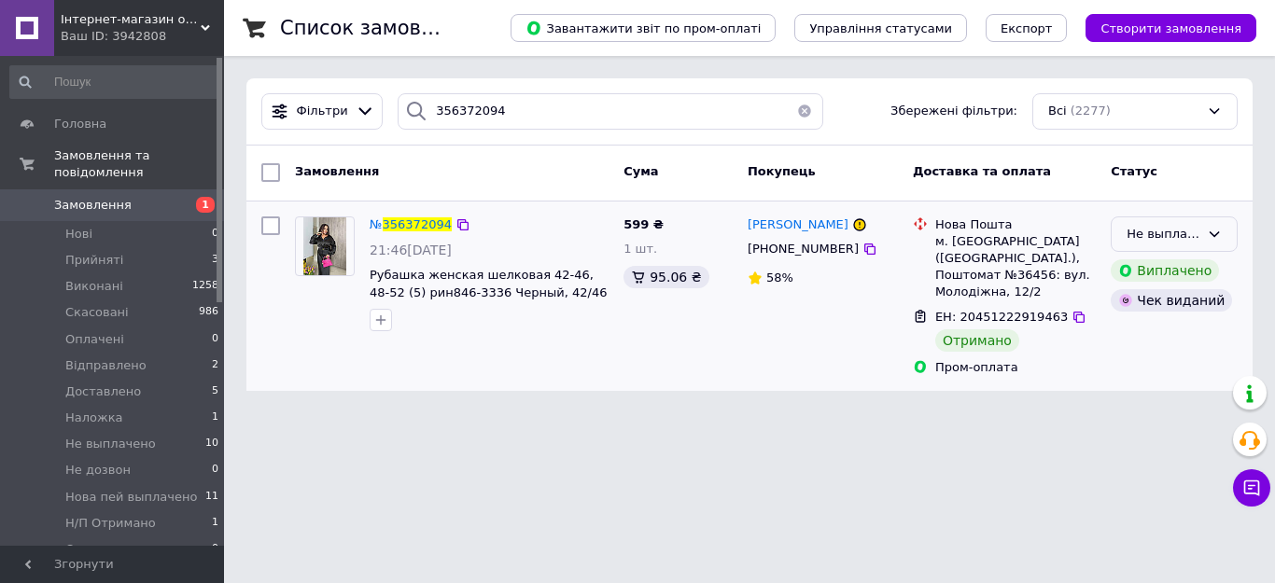
click at [1177, 230] on div "Не выплачено" at bounding box center [1163, 235] width 73 height 20
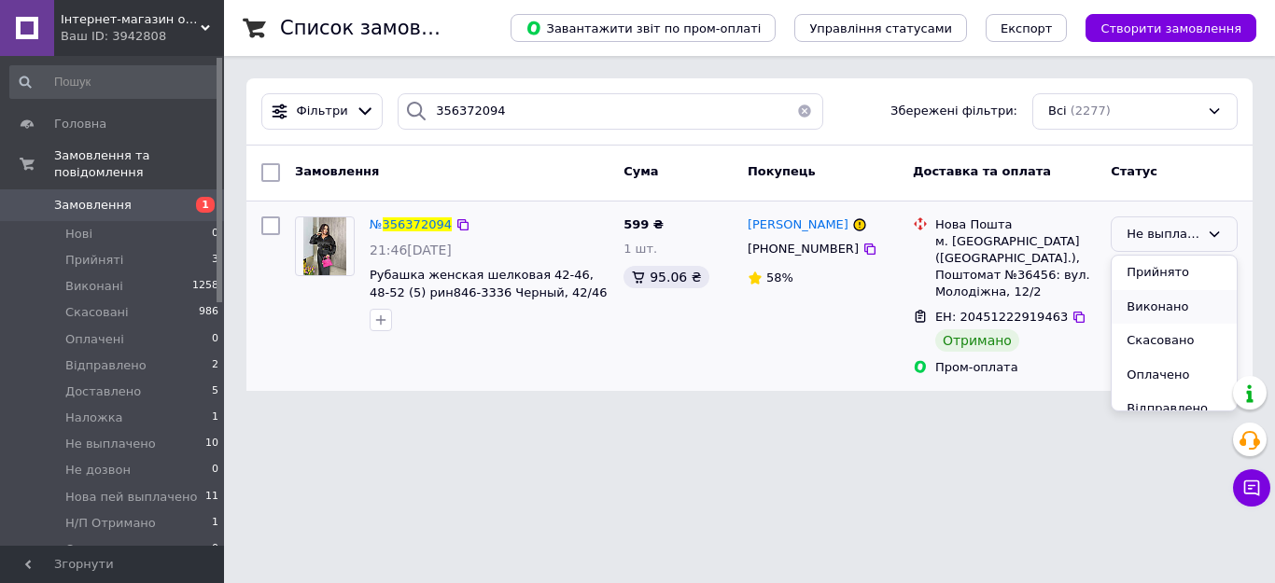
click at [1161, 307] on li "Виконано" at bounding box center [1174, 307] width 125 height 35
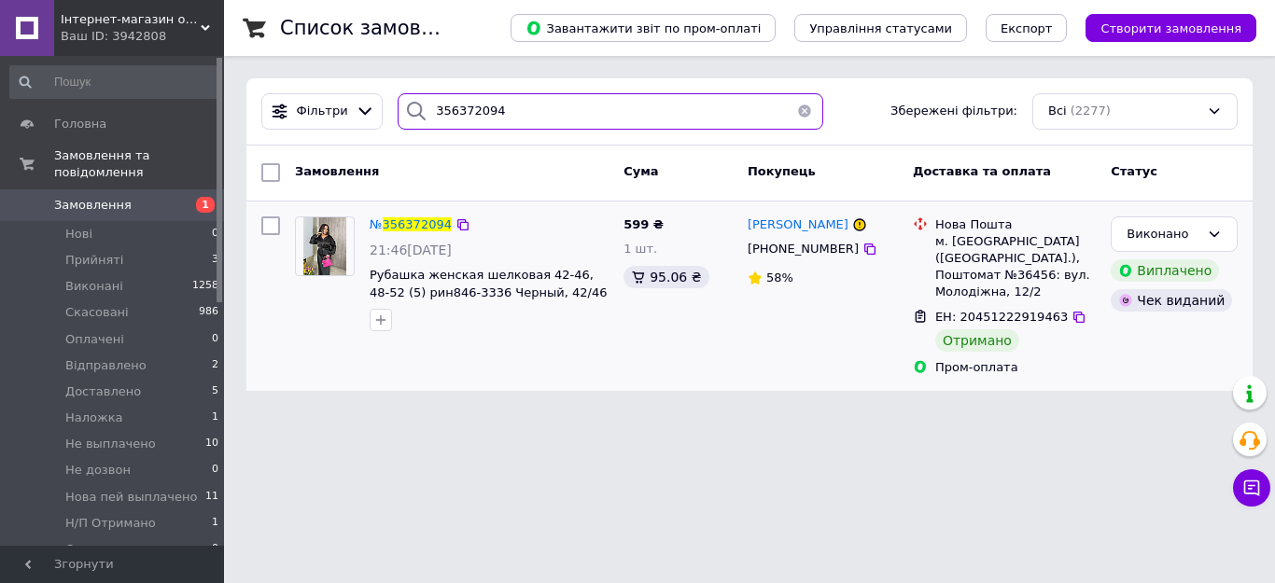
click at [539, 104] on input "356372094" at bounding box center [611, 111] width 426 height 36
paste input "135956"
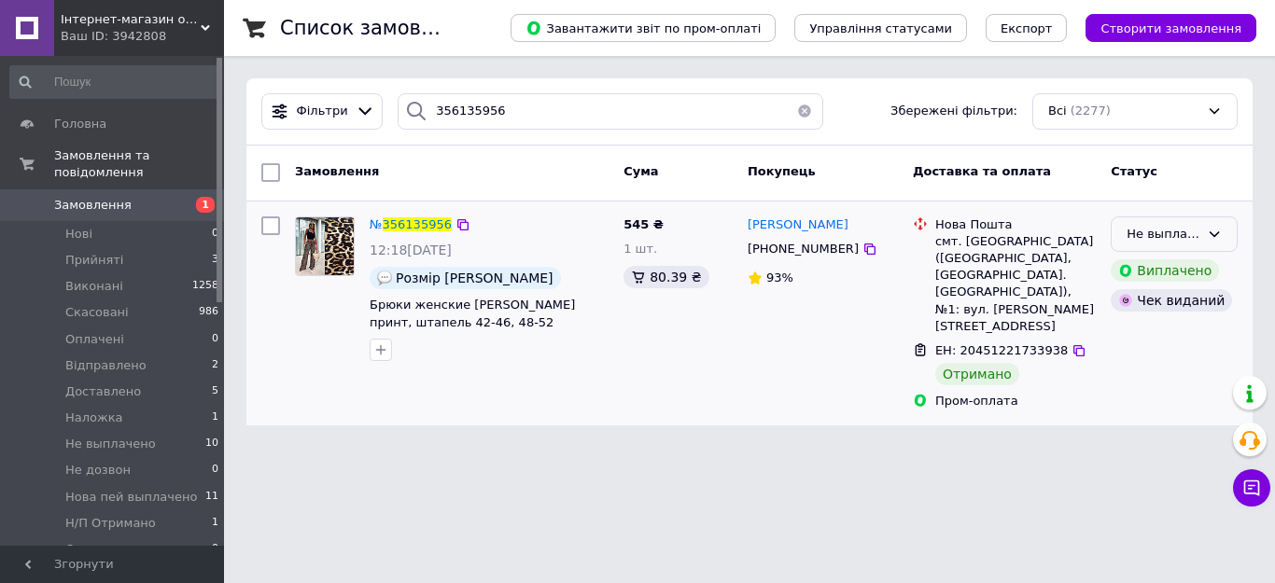
click at [1206, 229] on div "Не выплачено" at bounding box center [1174, 235] width 127 height 36
click at [1169, 301] on li "Виконано" at bounding box center [1174, 307] width 125 height 35
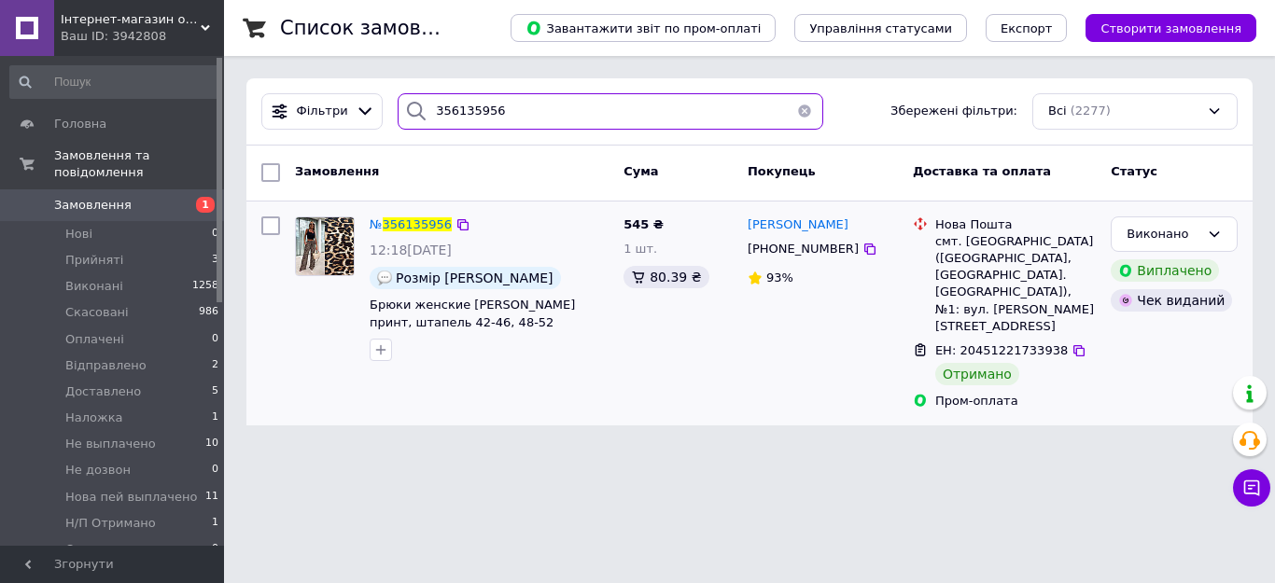
click at [526, 103] on input "356135956" at bounding box center [611, 111] width 426 height 36
paste input "078840"
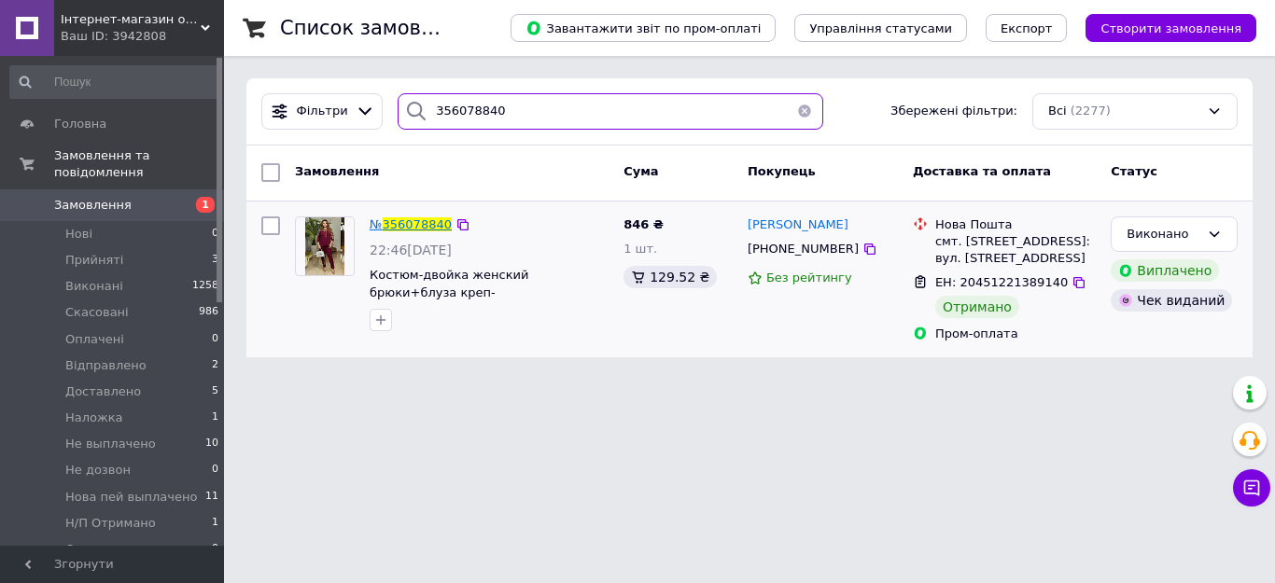
type input "356078840"
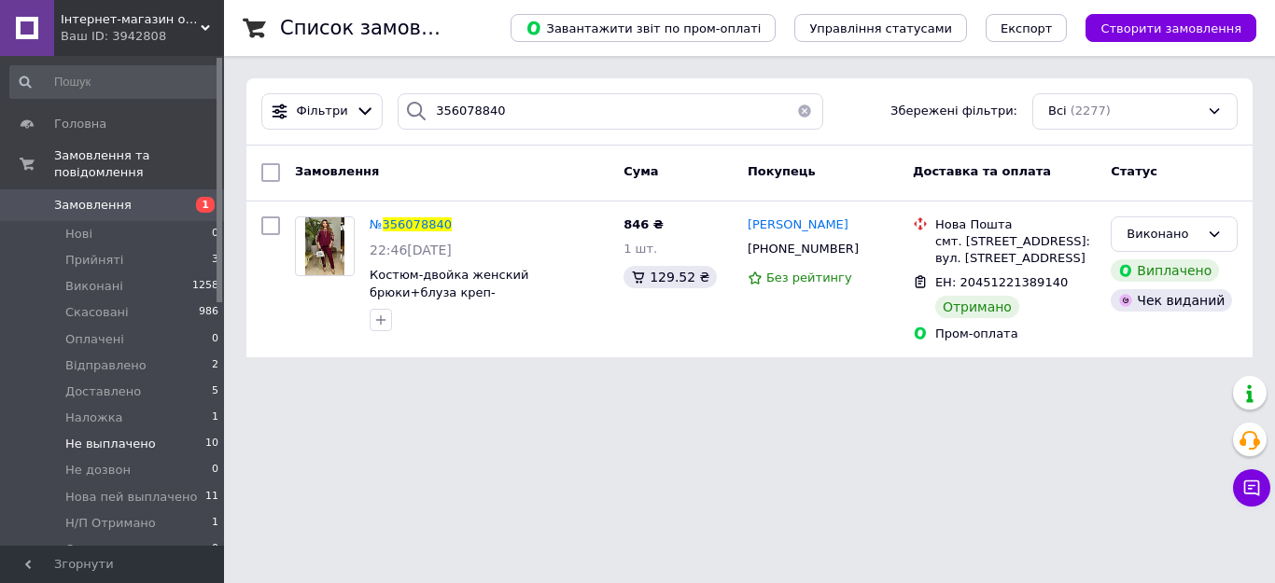
click at [124, 436] on span "Не выплачено" at bounding box center [110, 444] width 91 height 17
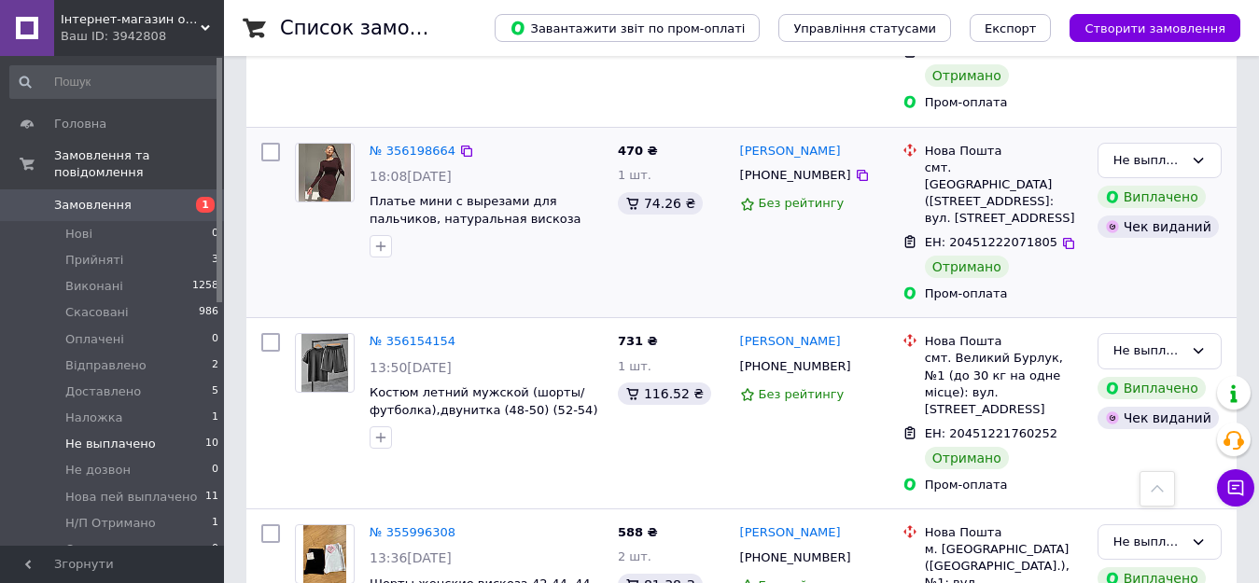
scroll to position [611, 0]
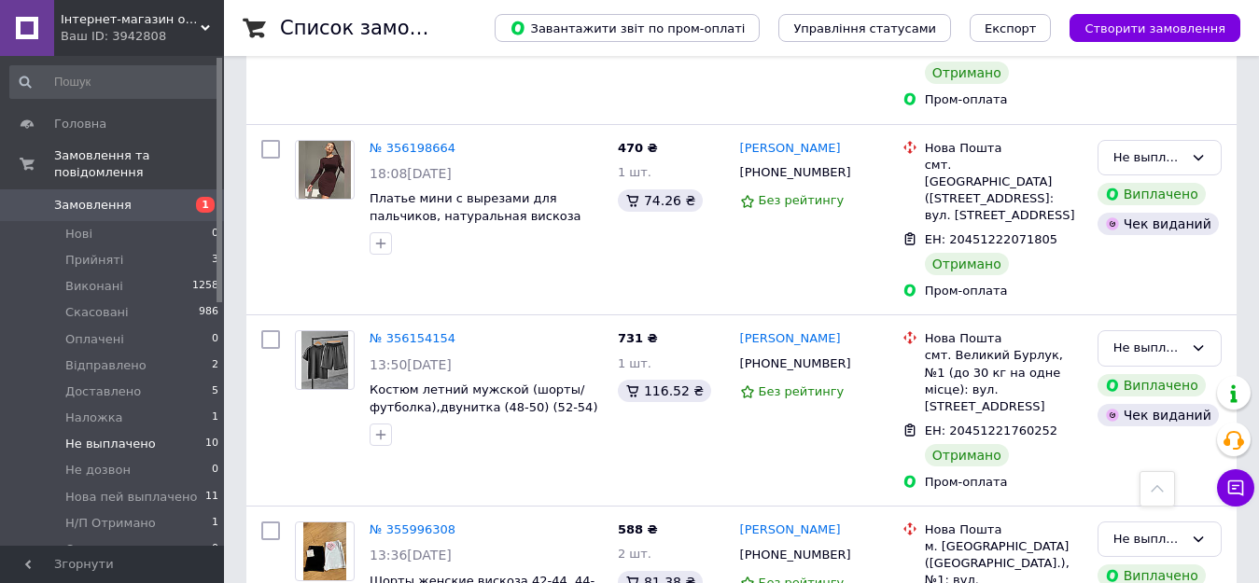
click at [138, 197] on span "Замовлення" at bounding box center [113, 205] width 119 height 17
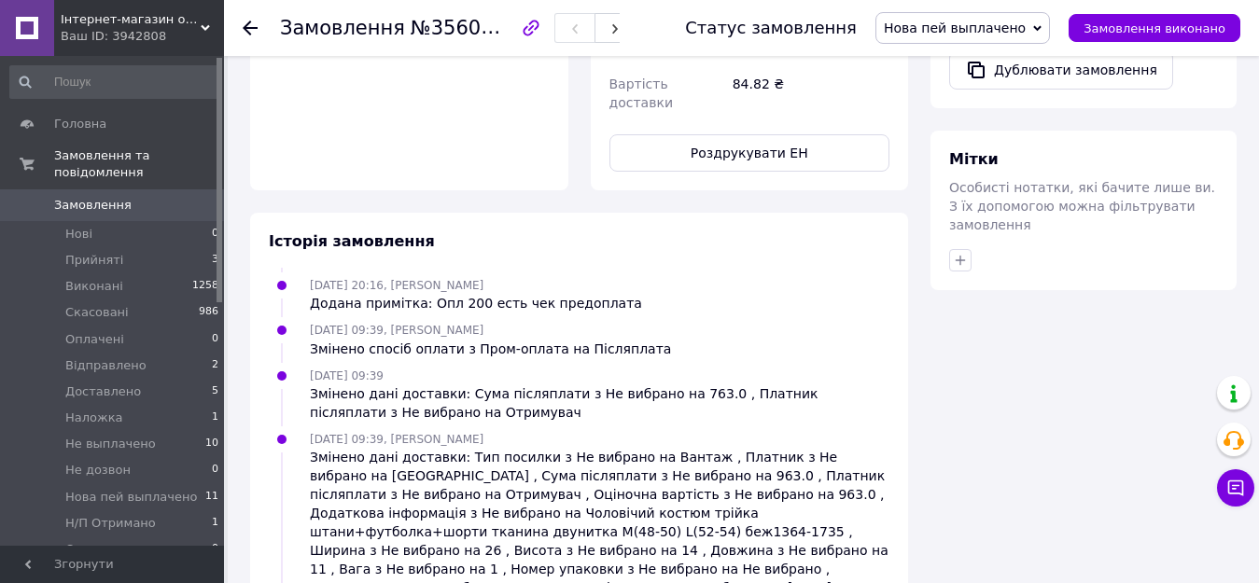
scroll to position [1187, 0]
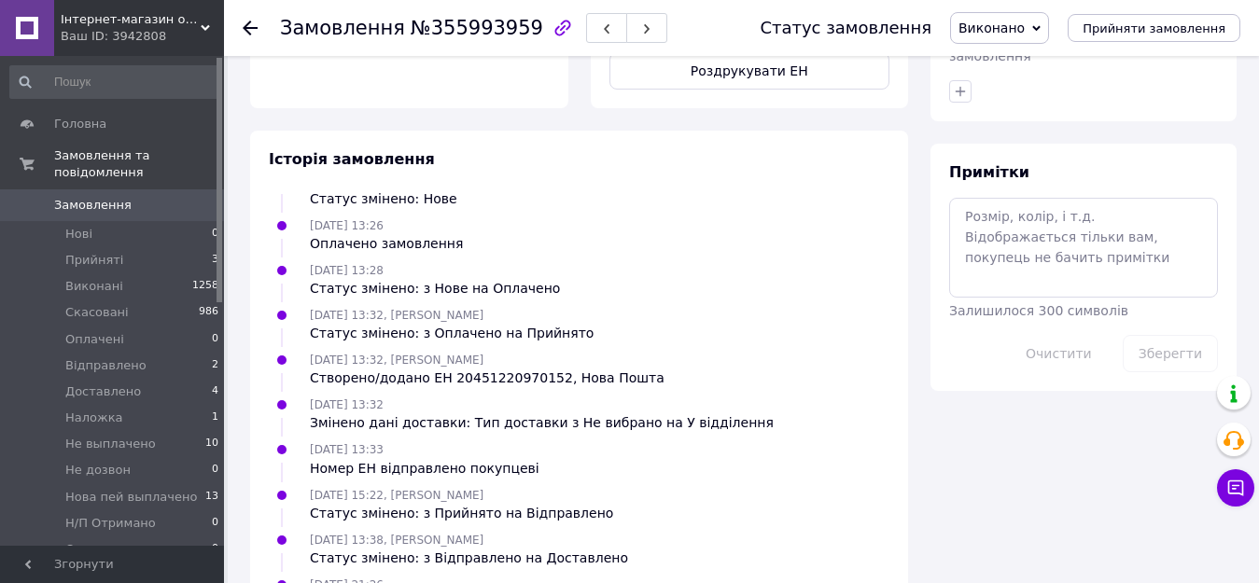
scroll to position [1049, 0]
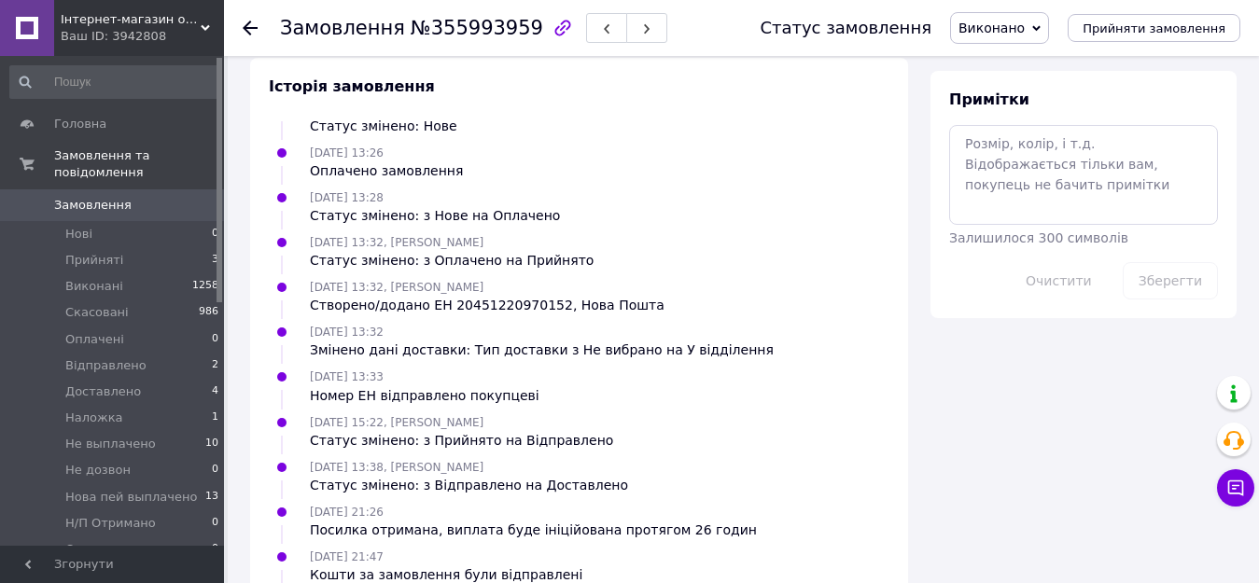
click at [862, 367] on ul "06.08.2025 13:25 Статус змінено: Нове 06.08.2025 13:26 Оплачено замовлення 06.0…" at bounding box center [579, 393] width 621 height 560
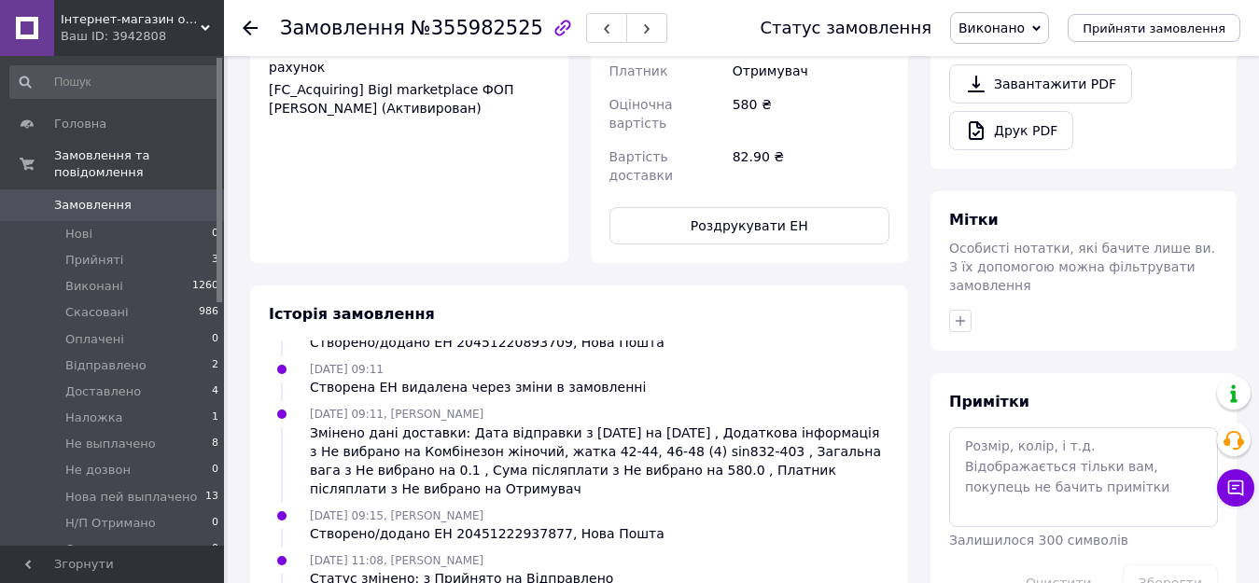
scroll to position [1012, 0]
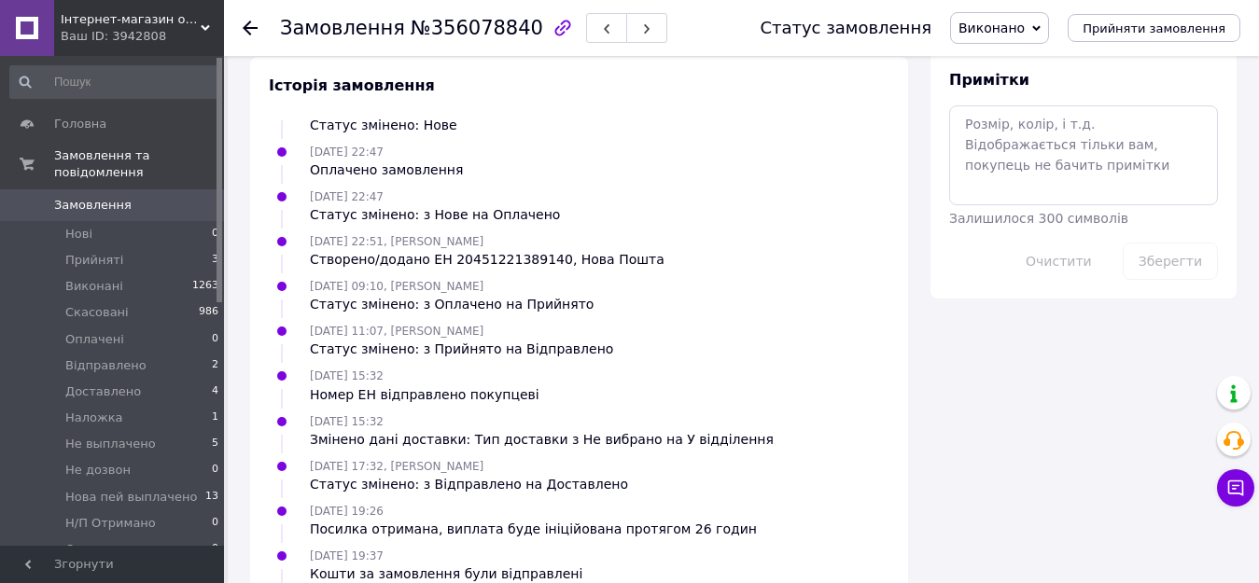
scroll to position [1087, 0]
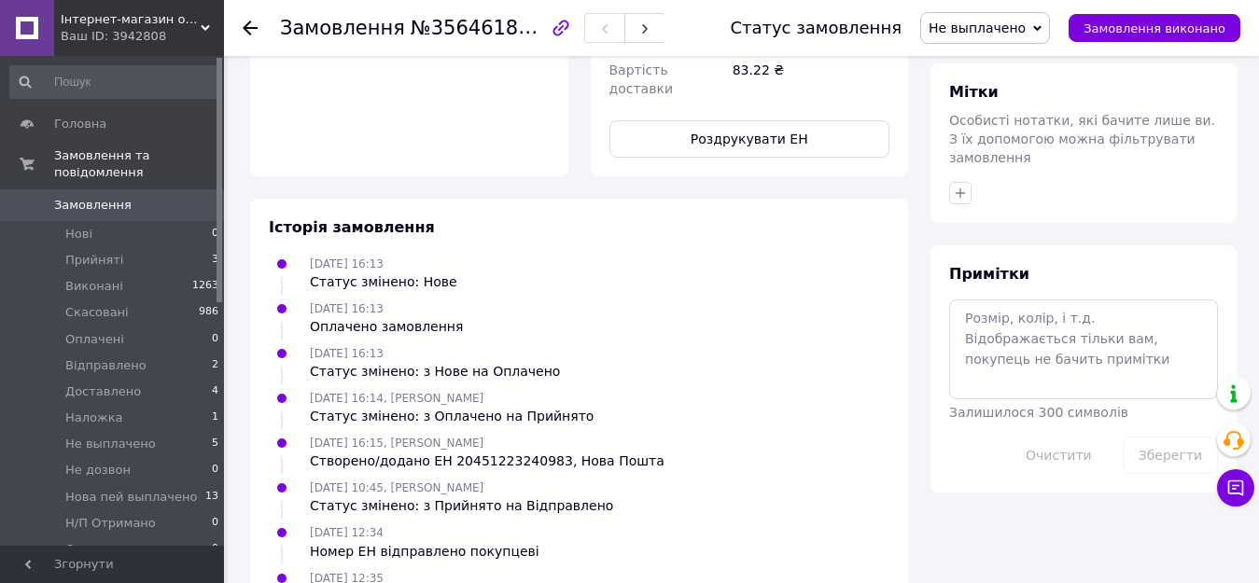
scroll to position [1049, 0]
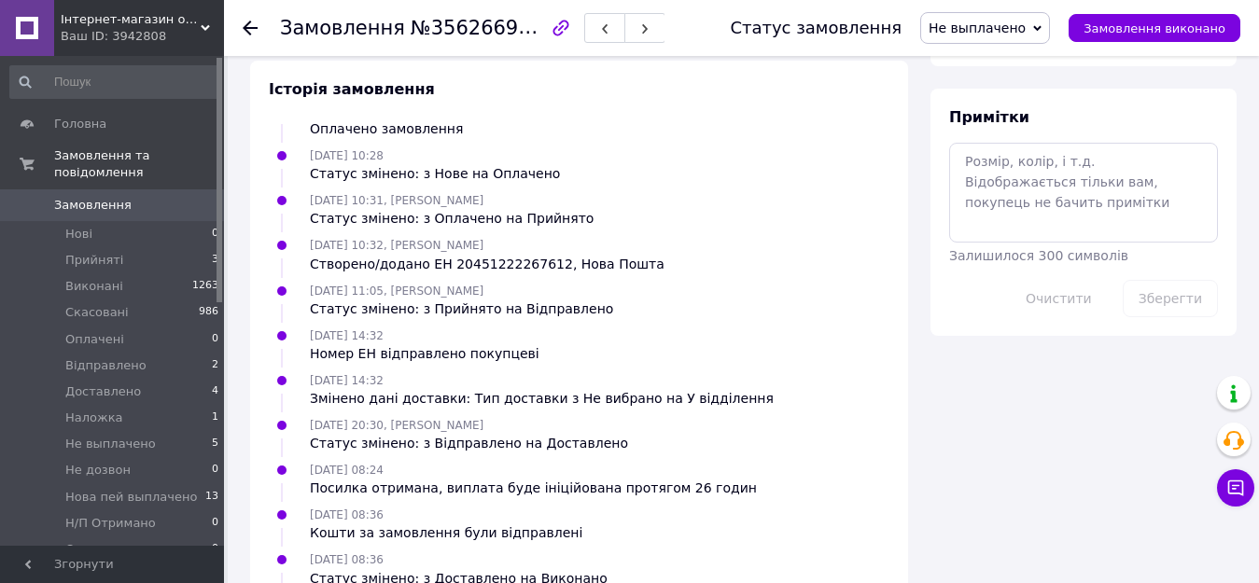
scroll to position [1068, 0]
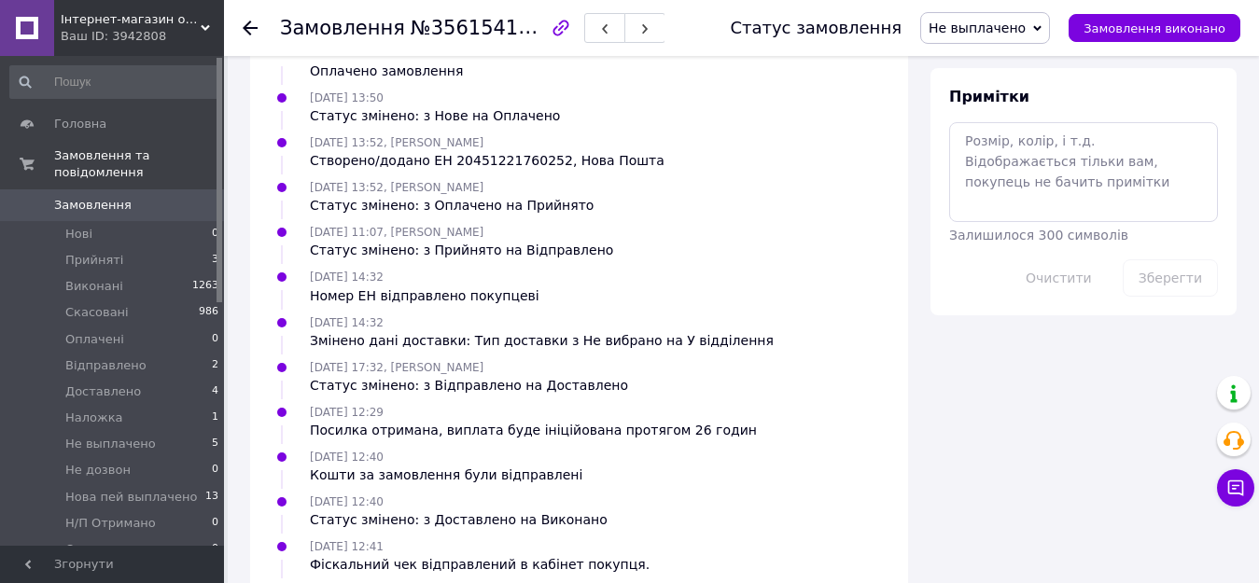
scroll to position [1093, 0]
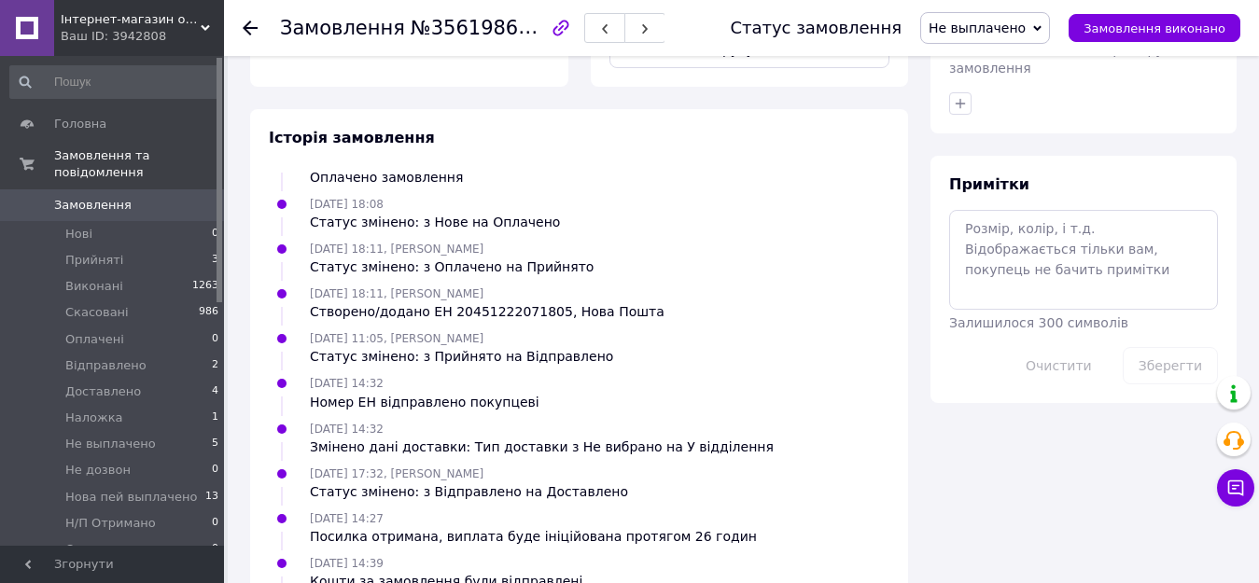
scroll to position [1068, 0]
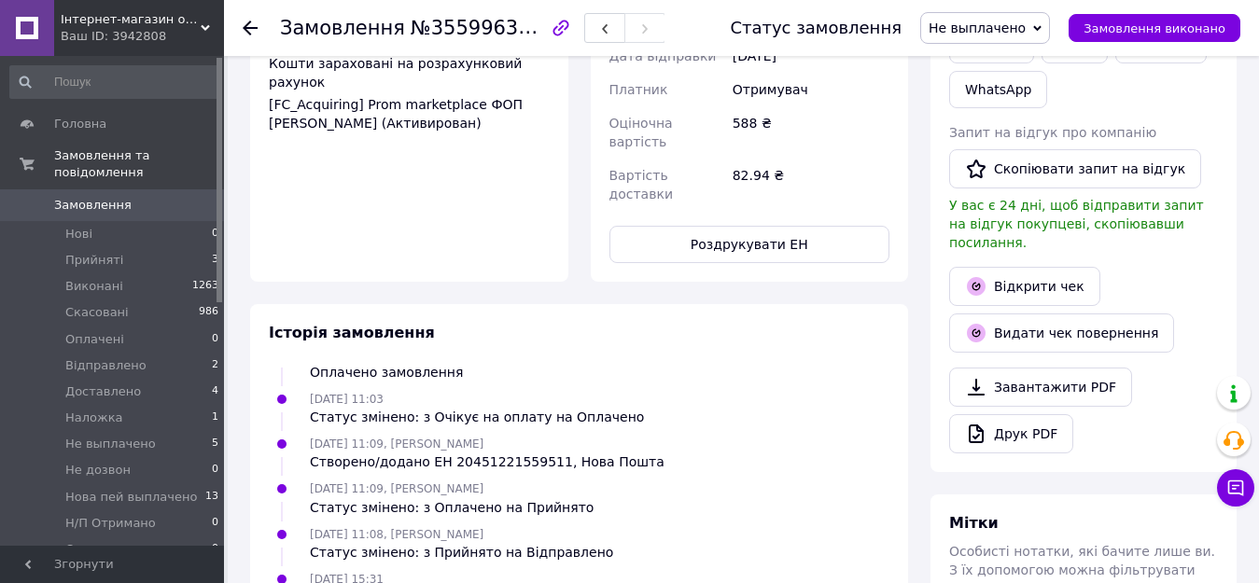
scroll to position [1012, 0]
